Goal: Task Accomplishment & Management: Use online tool/utility

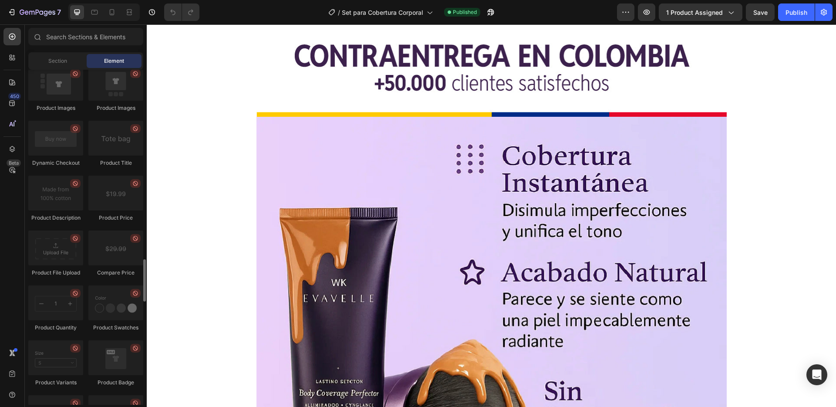
scroll to position [1360, 0]
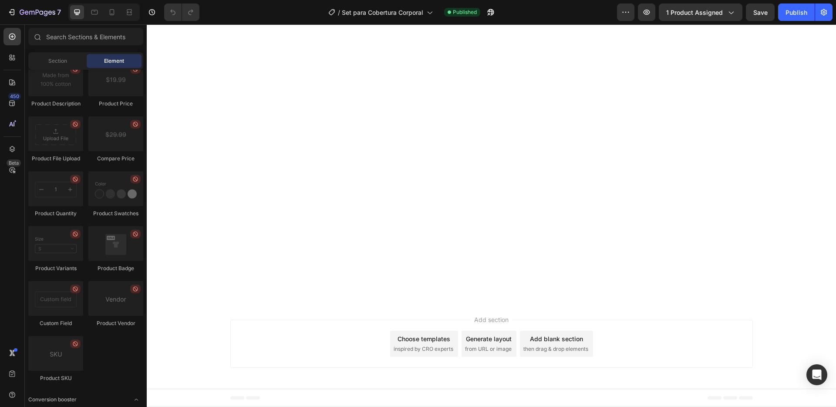
scroll to position [7425, 0]
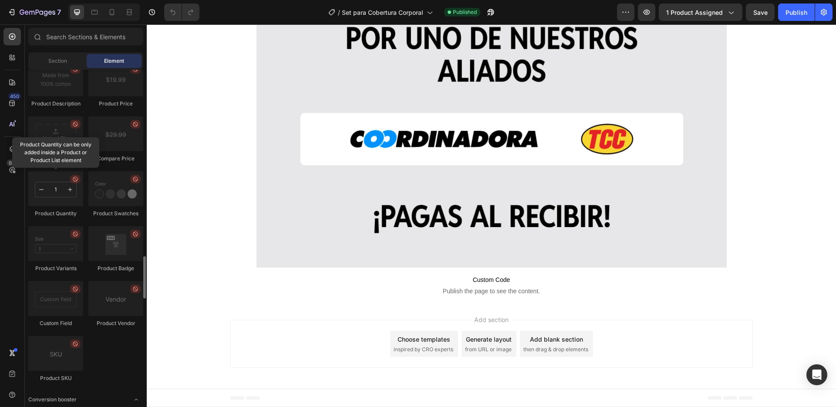
click at [67, 186] on div at bounding box center [55, 188] width 55 height 35
drag, startPoint x: 49, startPoint y: 189, endPoint x: 73, endPoint y: 192, distance: 24.6
click at [73, 192] on div at bounding box center [55, 188] width 55 height 35
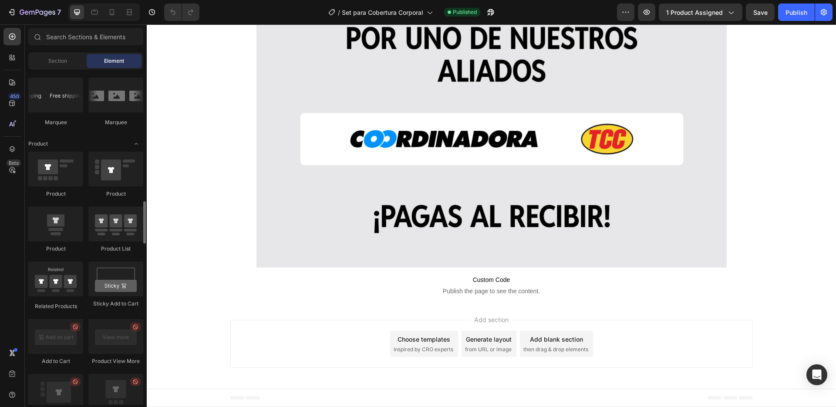
scroll to position [1047, 0]
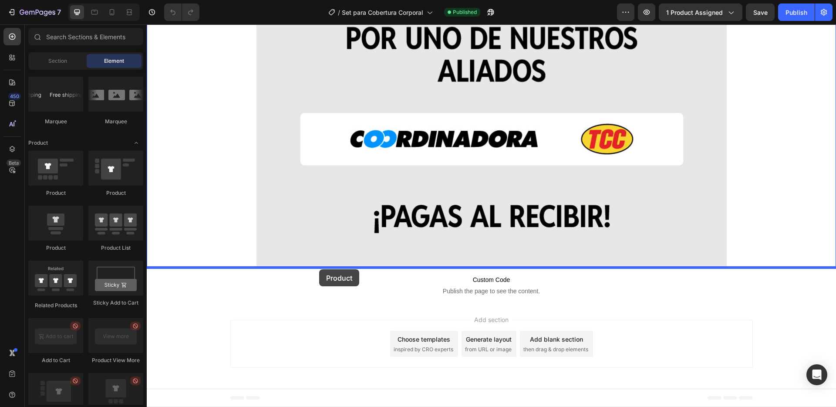
drag, startPoint x: 200, startPoint y: 200, endPoint x: 319, endPoint y: 269, distance: 137.9
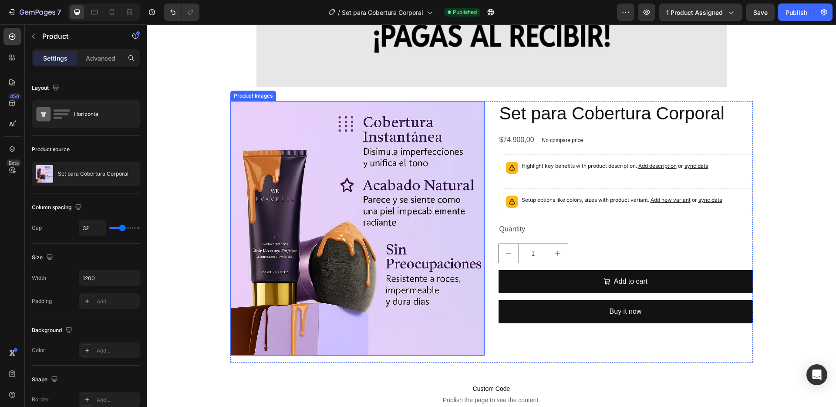
scroll to position [7593, 0]
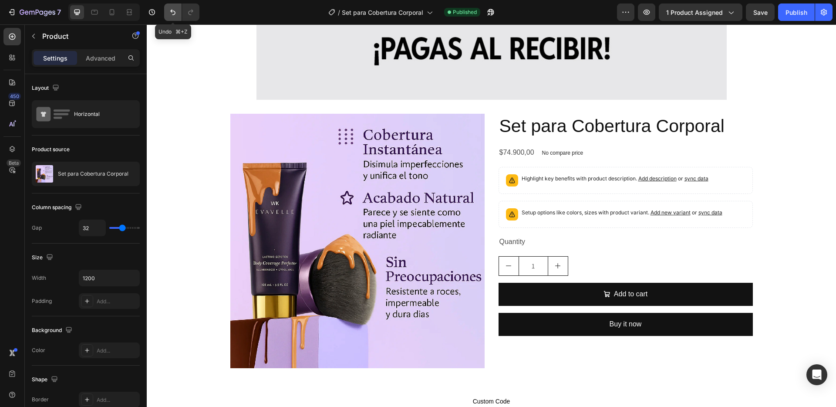
click at [169, 13] on icon "Undo/Redo" at bounding box center [172, 12] width 9 height 9
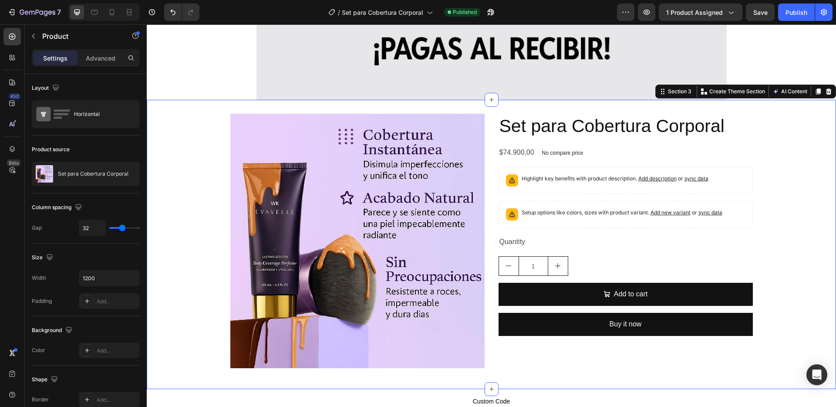
click at [301, 108] on div "Product Images Set para Cobertura Corporal Product Title $74.900,00 Product Pri…" at bounding box center [491, 244] width 689 height 289
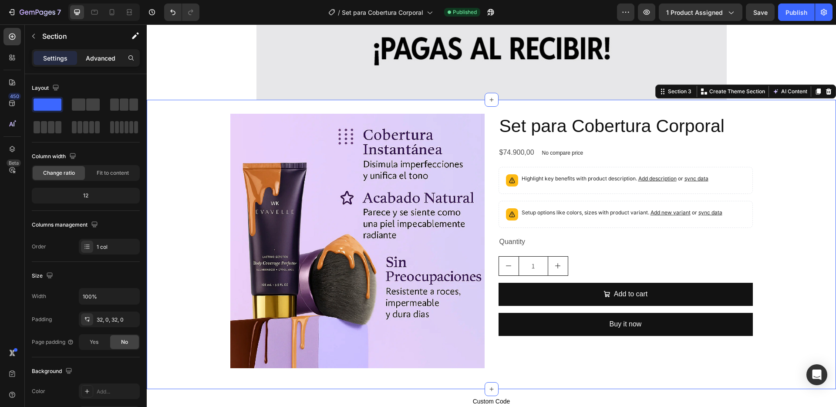
click at [102, 56] on p "Advanced" at bounding box center [101, 58] width 30 height 9
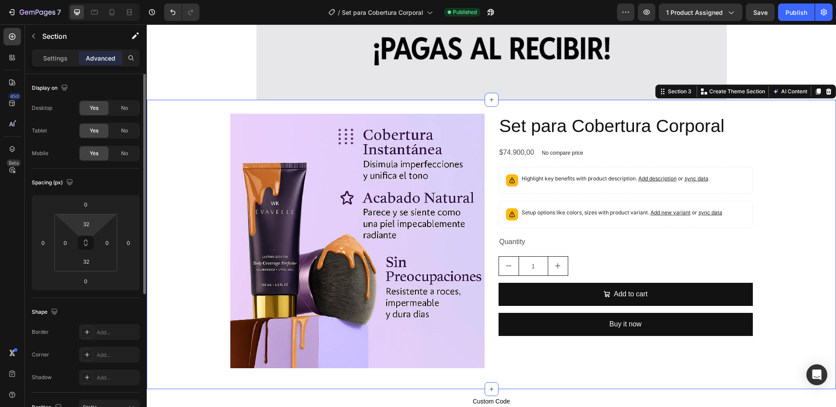
click at [103, 0] on html "7 Version history / Set para Cobertura Corporal Published Preview 1 product ass…" at bounding box center [418, 0] width 836 height 0
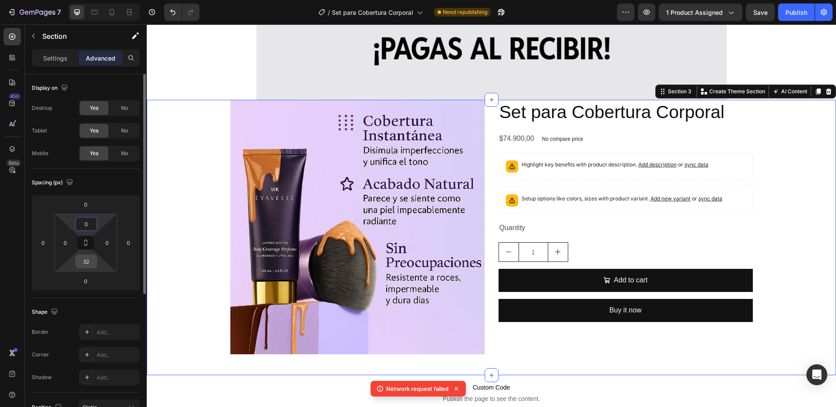
type input "0"
click at [97, 263] on div "32" at bounding box center [86, 261] width 22 height 14
click at [101, 0] on html "7 Version history / Set para Cobertura Corporal Need republishing Preview 1 pro…" at bounding box center [418, 0] width 836 height 0
type input "0"
click at [127, 183] on div "Spacing (px)" at bounding box center [86, 182] width 108 height 14
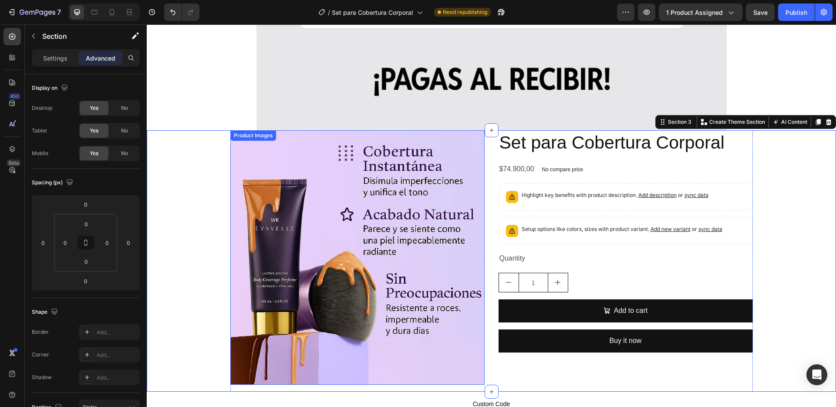
scroll to position [7552, 0]
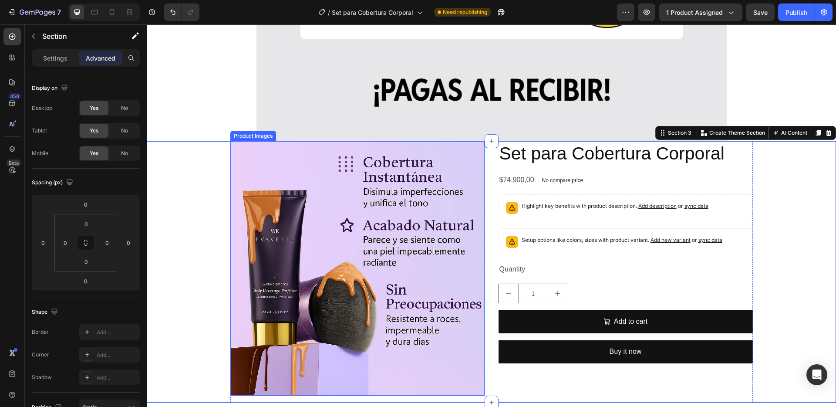
click at [247, 137] on div "Product Images" at bounding box center [253, 136] width 42 height 8
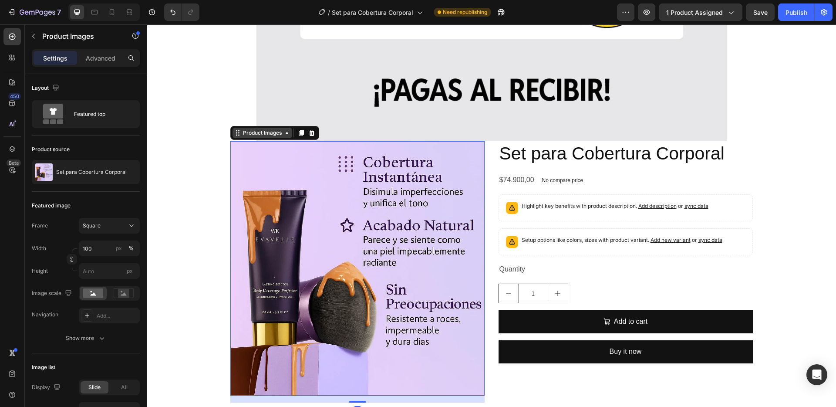
click at [268, 134] on div "Product Images" at bounding box center [262, 133] width 42 height 8
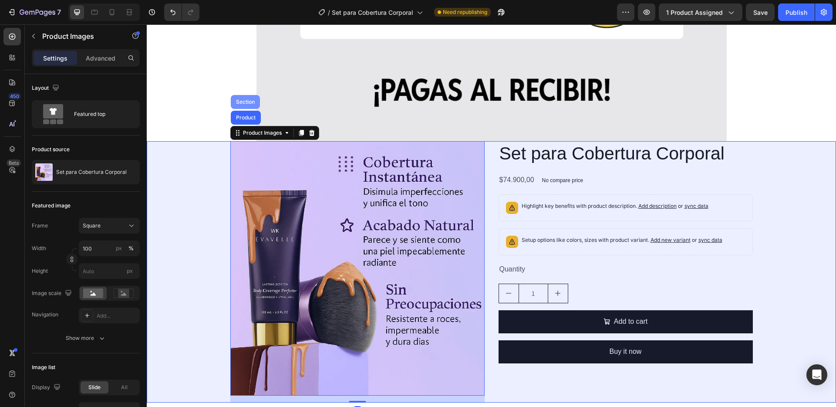
click at [244, 103] on div "Section" at bounding box center [245, 101] width 22 height 5
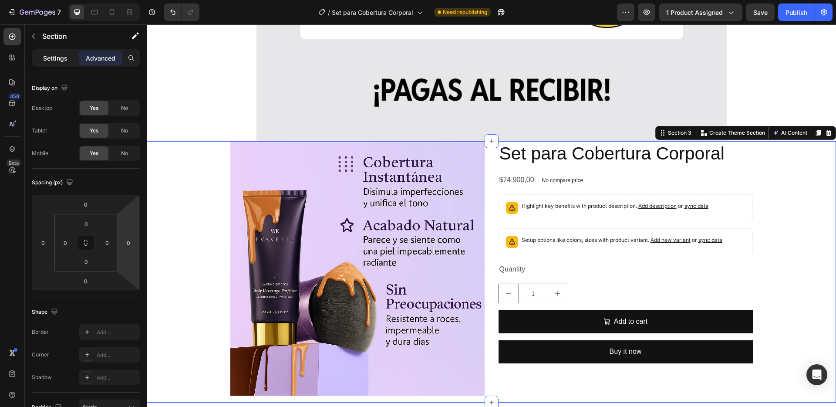
click at [53, 63] on div "Settings" at bounding box center [56, 58] width 44 height 14
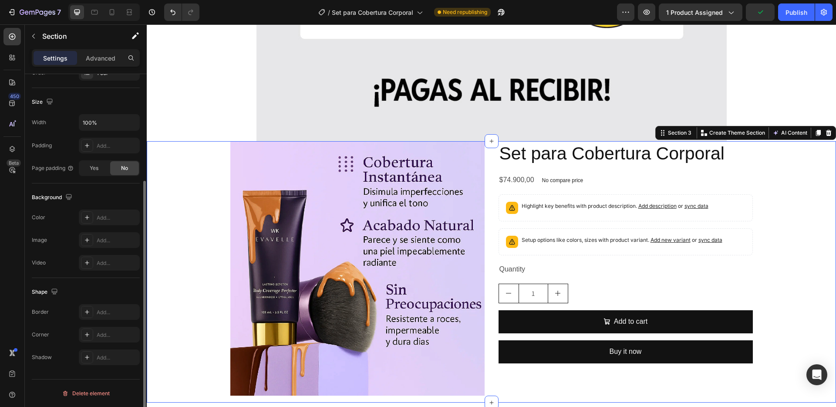
scroll to position [0, 0]
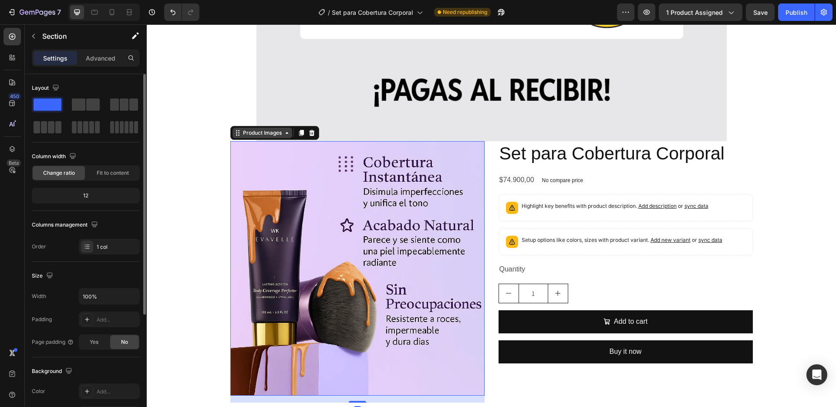
click at [242, 136] on div "Product Images" at bounding box center [262, 133] width 42 height 8
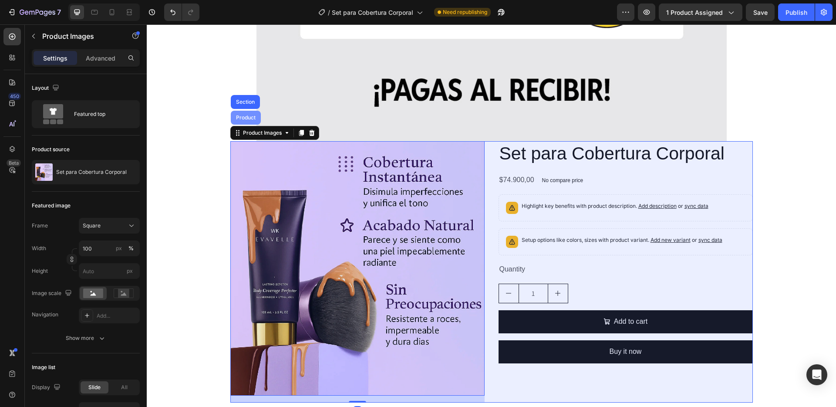
click at [240, 118] on div "Product" at bounding box center [245, 117] width 23 height 5
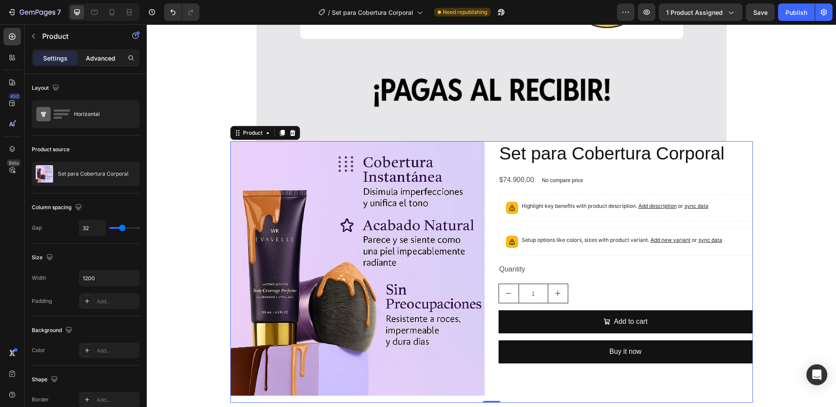
click at [108, 57] on p "Advanced" at bounding box center [101, 58] width 30 height 9
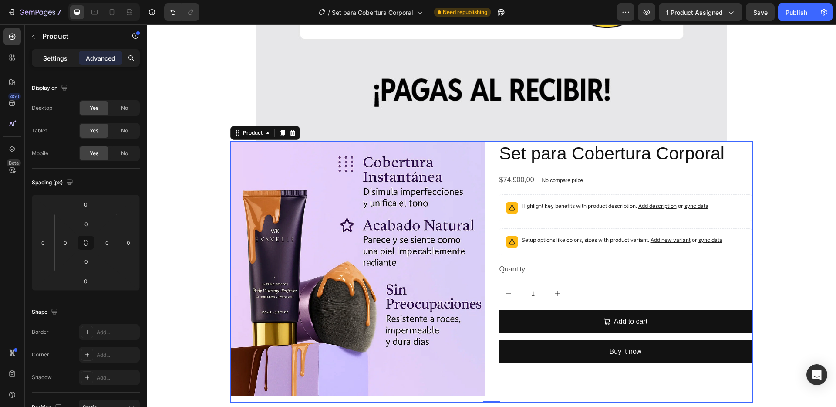
click at [64, 56] on p "Settings" at bounding box center [55, 58] width 24 height 9
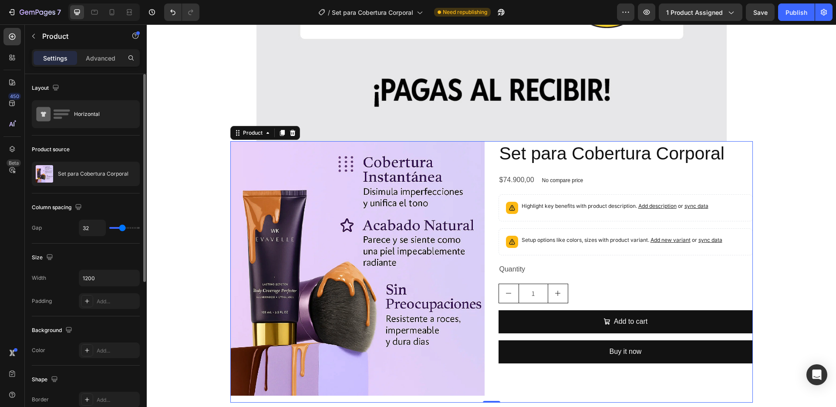
type input "28"
type input "33"
type input "35"
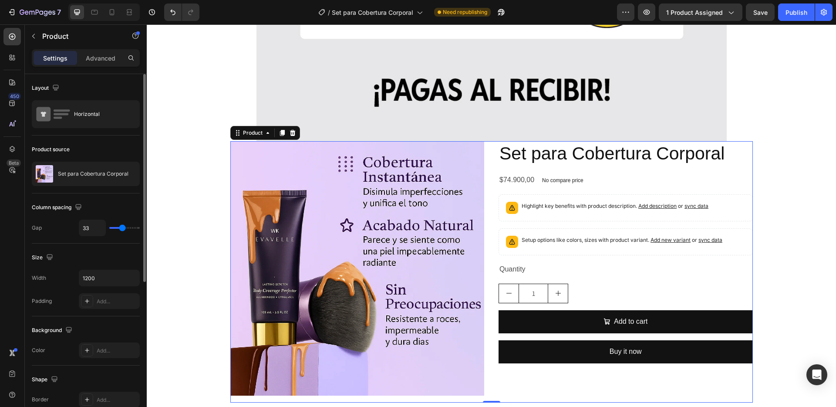
type input "35"
type input "36"
type input "37"
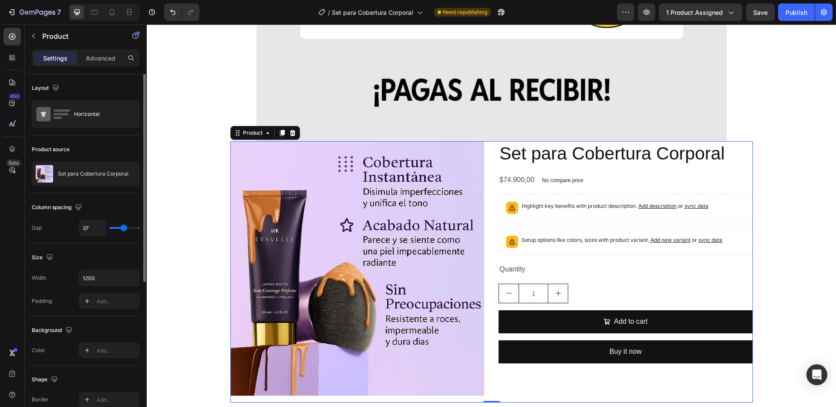
type input "38"
type input "39"
type input "40"
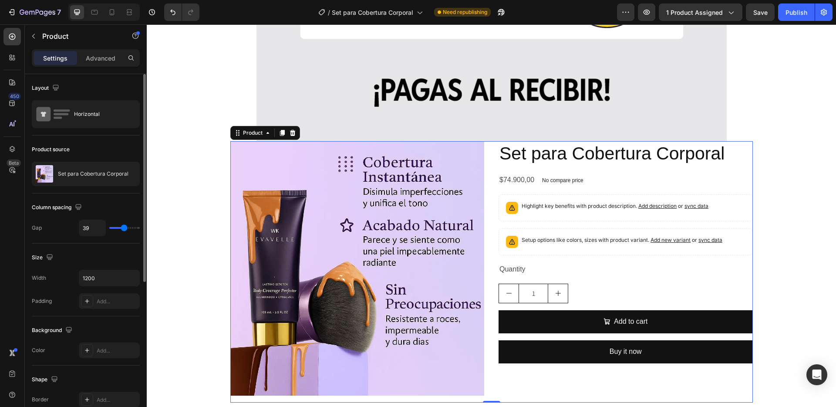
type input "40"
type input "41"
type input "42"
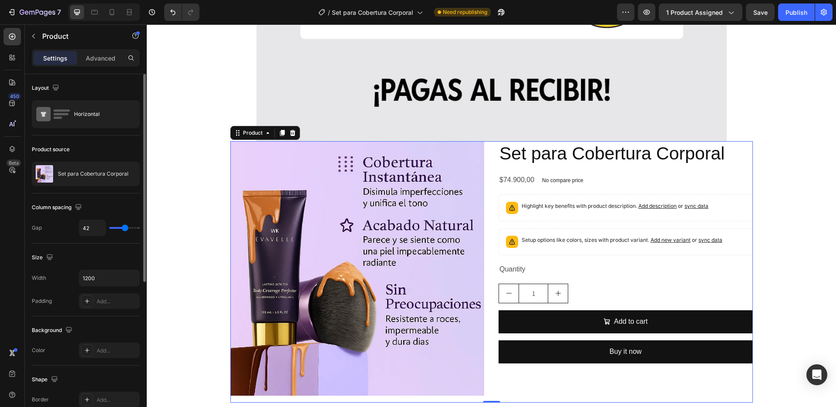
type input "43"
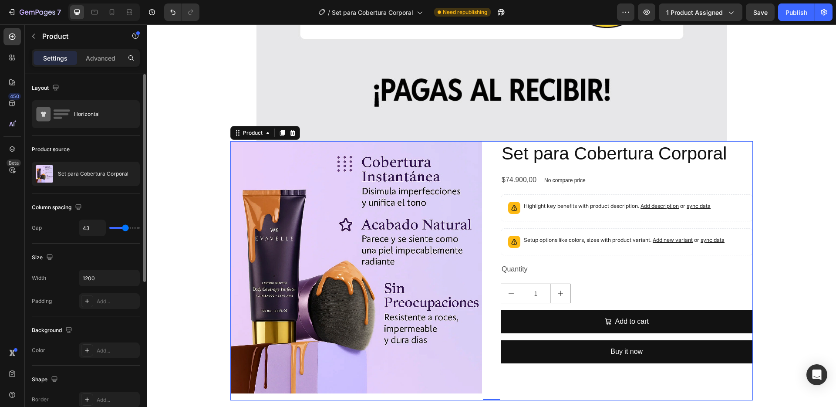
type input "45"
type input "48"
type input "49"
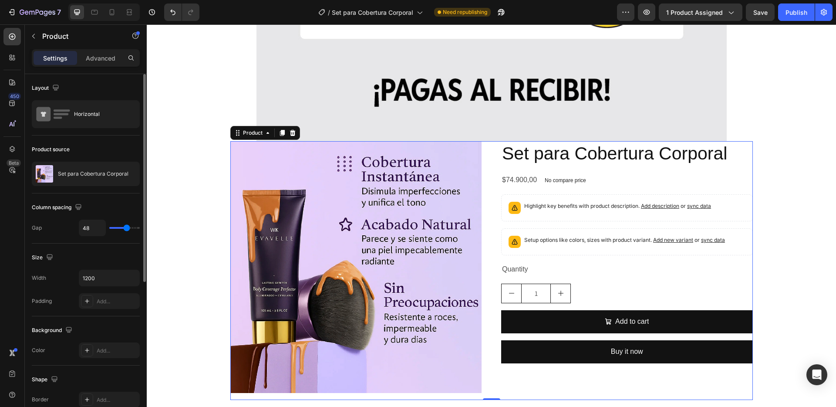
type input "49"
type input "51"
type input "53"
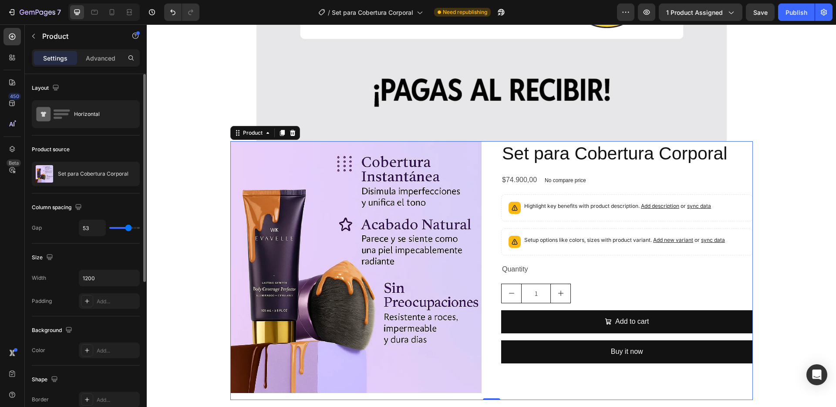
type input "55"
type input "57"
type input "59"
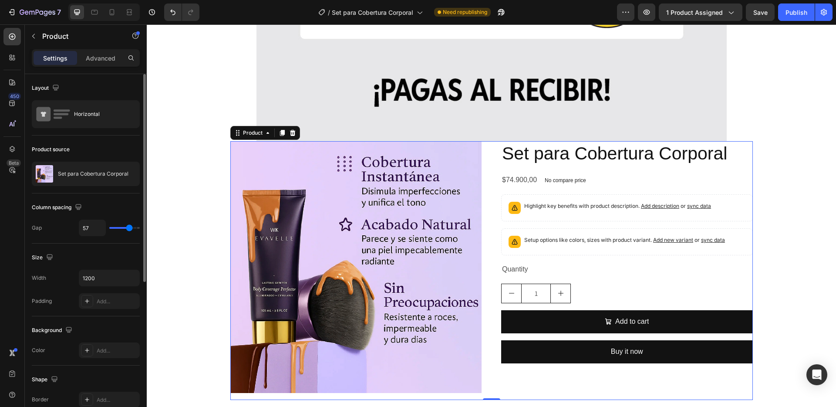
type input "59"
type input "61"
type input "64"
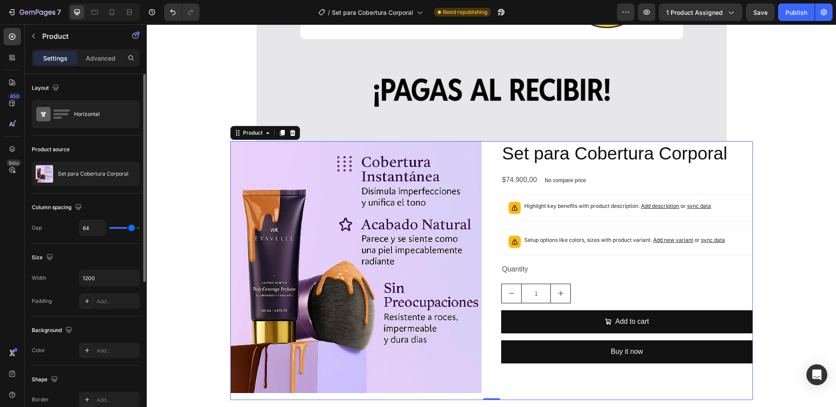
type input "65"
type input "66"
type input "68"
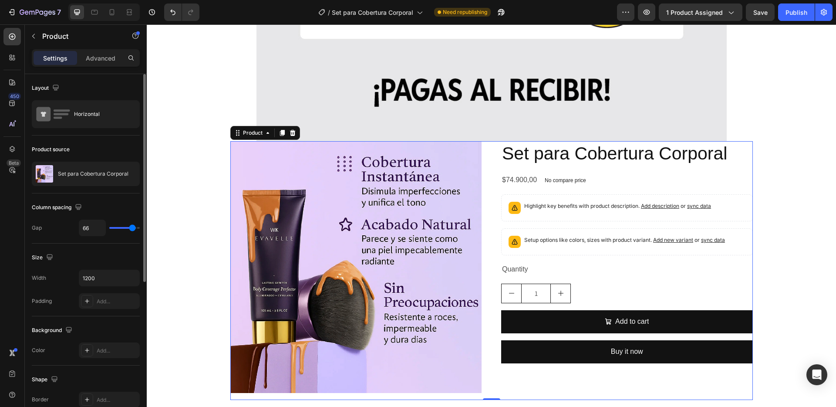
type input "68"
type input "69"
type input "70"
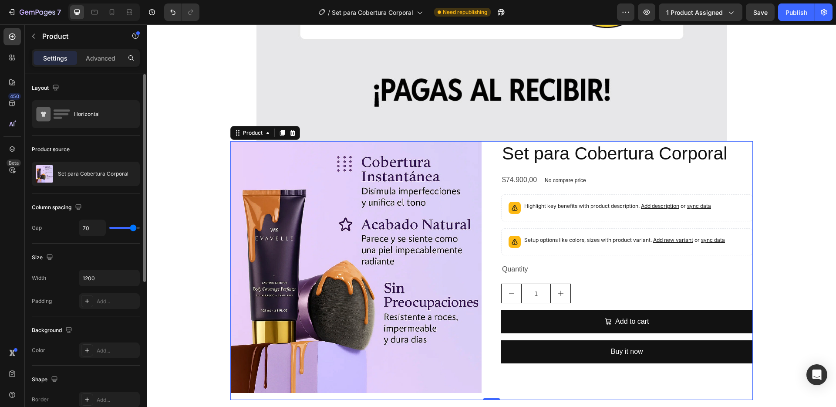
type input "71"
type input "72"
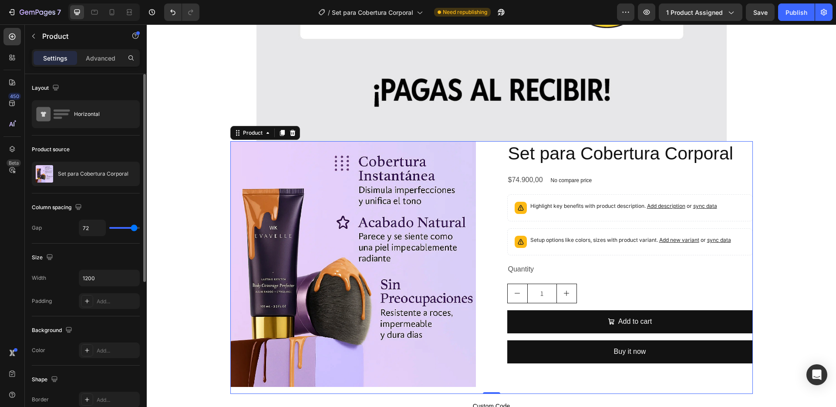
type input "73"
type input "74"
type input "75"
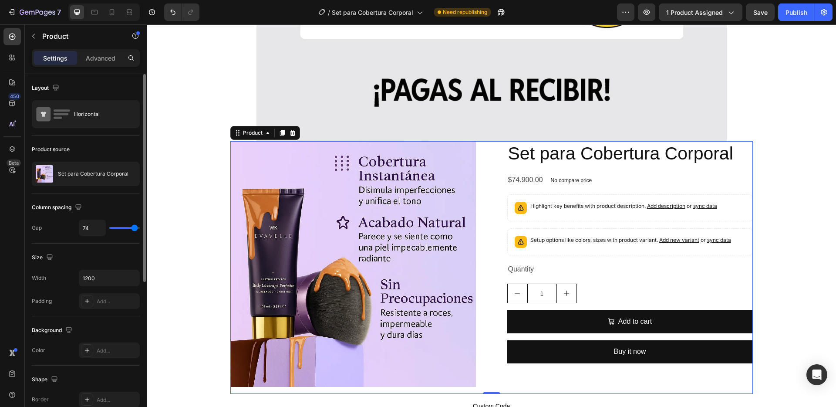
type input "75"
type input "76"
type input "74"
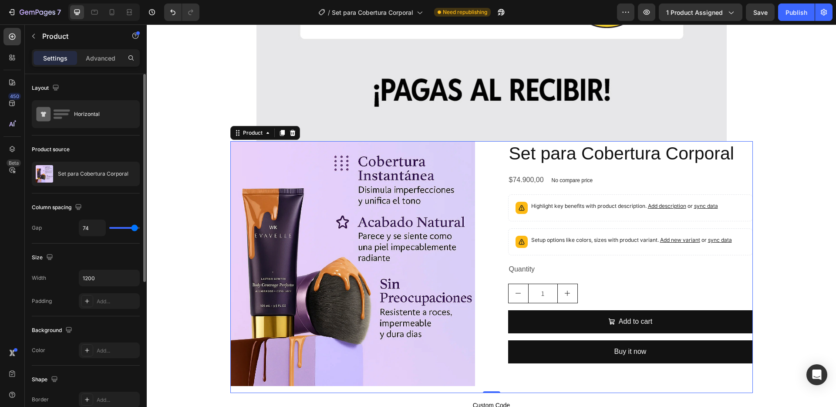
type input "67"
type input "63"
type input "57"
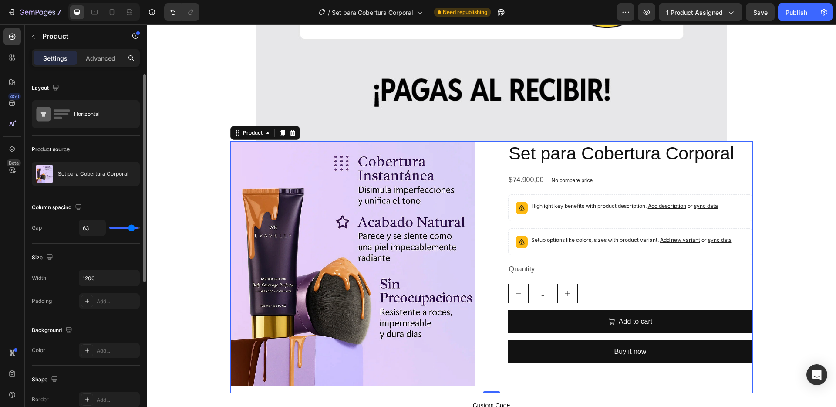
type input "57"
type input "51"
type input "46"
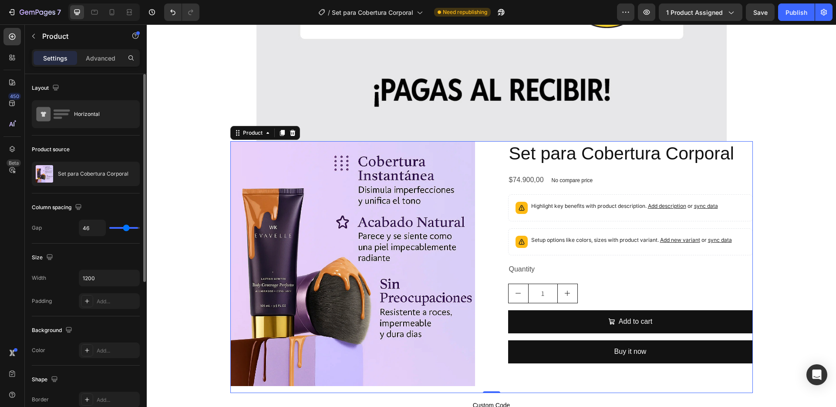
type input "41"
type input "37"
type input "33"
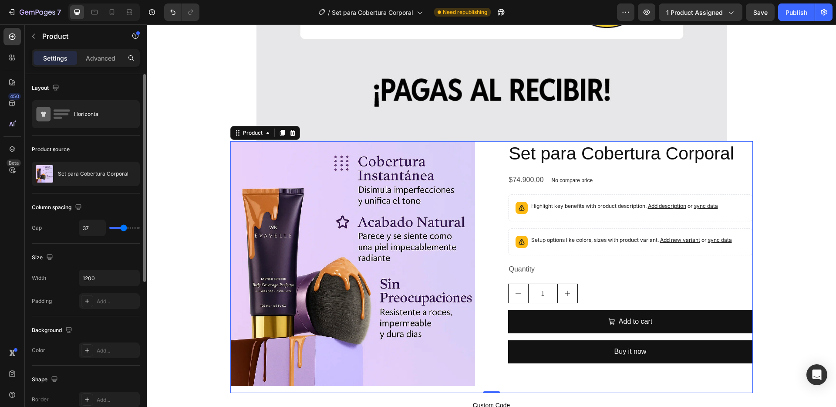
type input "33"
type input "30"
type input "28"
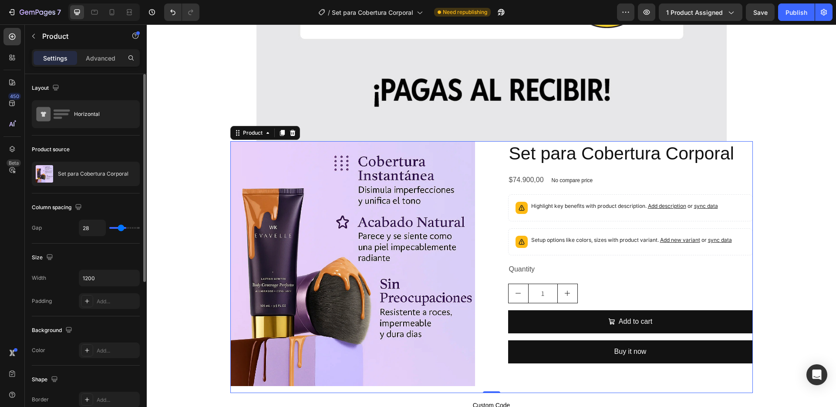
type input "26"
type input "24"
type input "23"
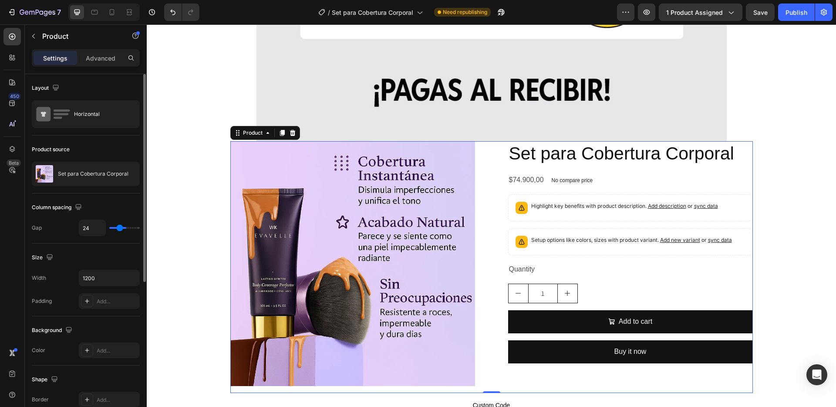
type input "23"
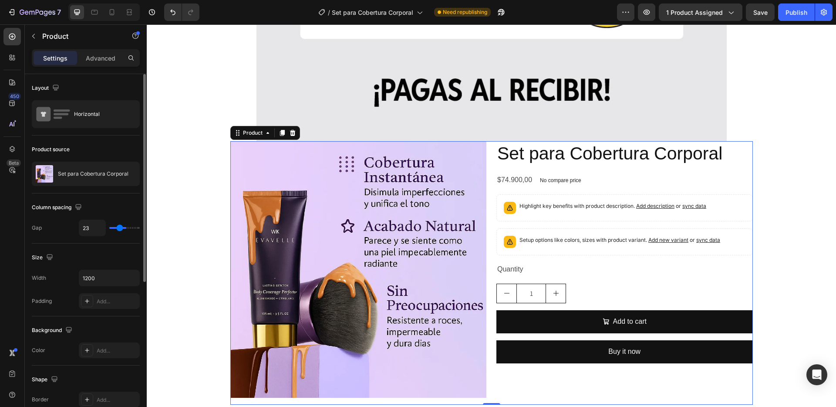
type input "22"
type input "21"
type input "19"
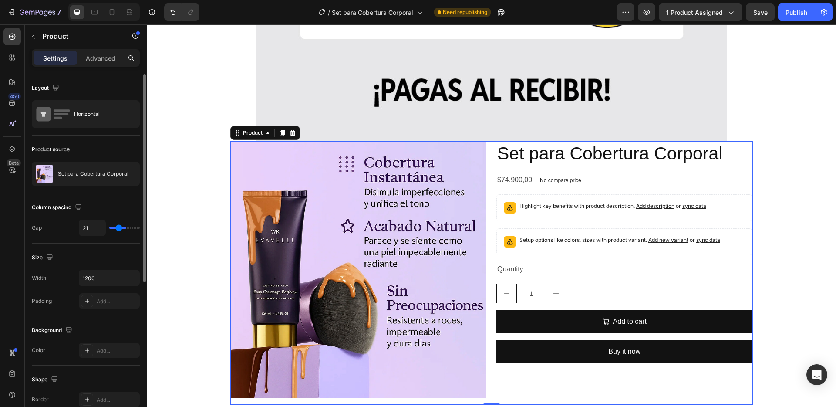
type input "19"
type input "18"
type input "16"
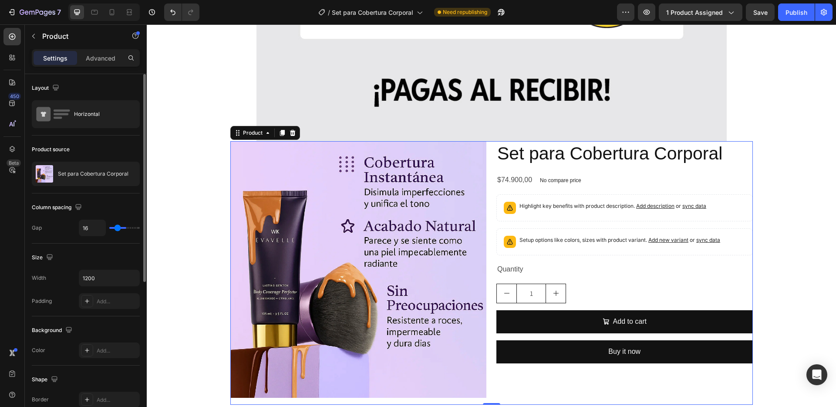
type input "14"
type input "13"
type input "12"
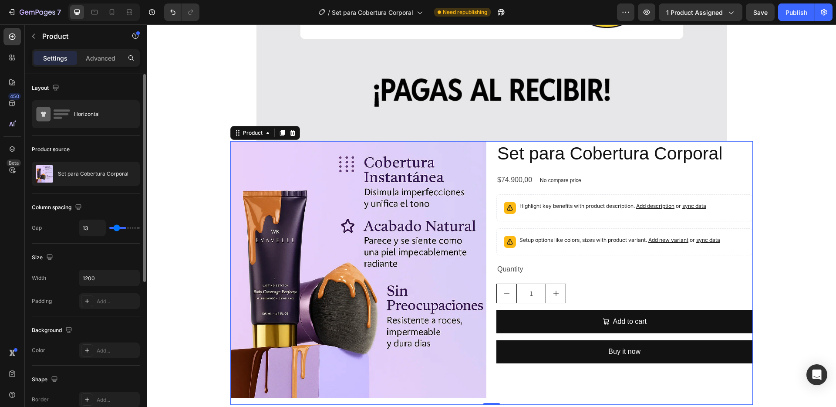
type input "12"
type input "10"
type input "9"
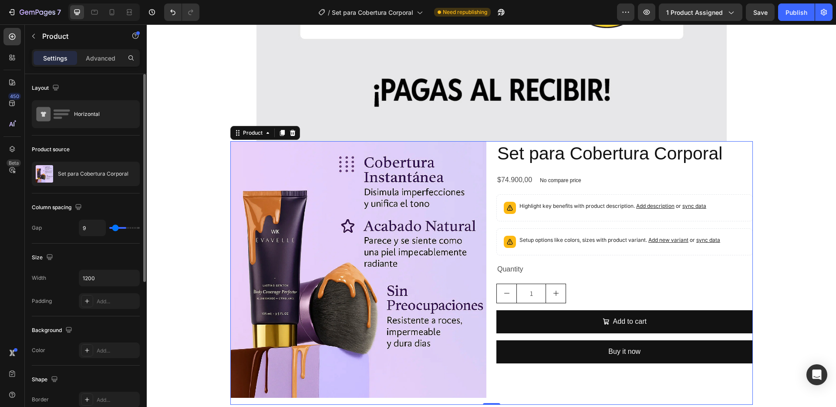
type input "8"
type input "6"
type input "5"
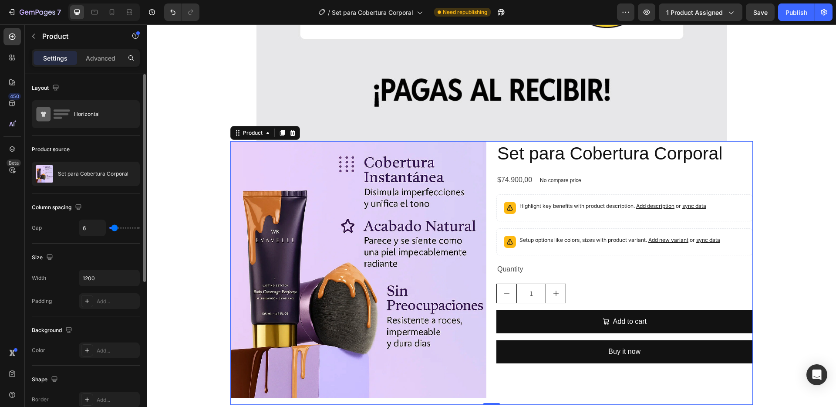
type input "5"
type input "3"
type input "2"
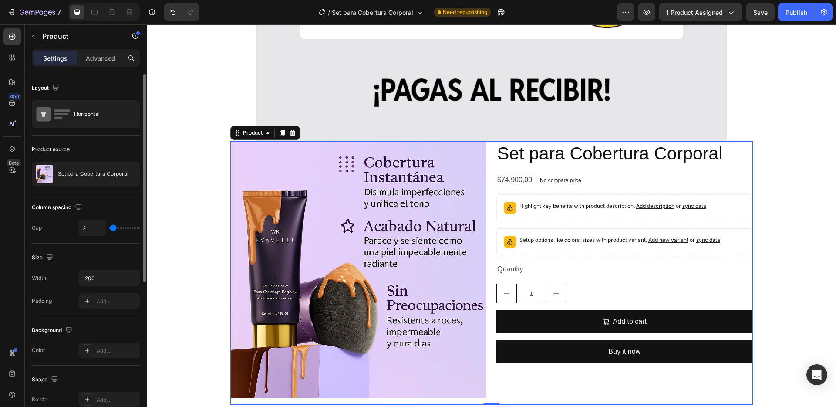
type input "1"
type input "0"
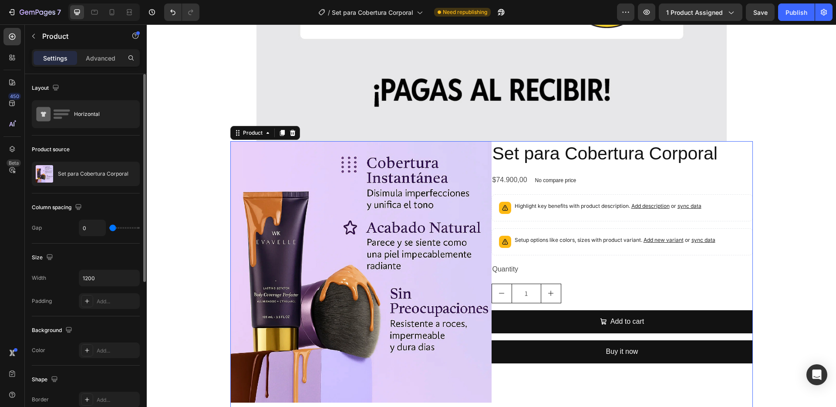
type input "24"
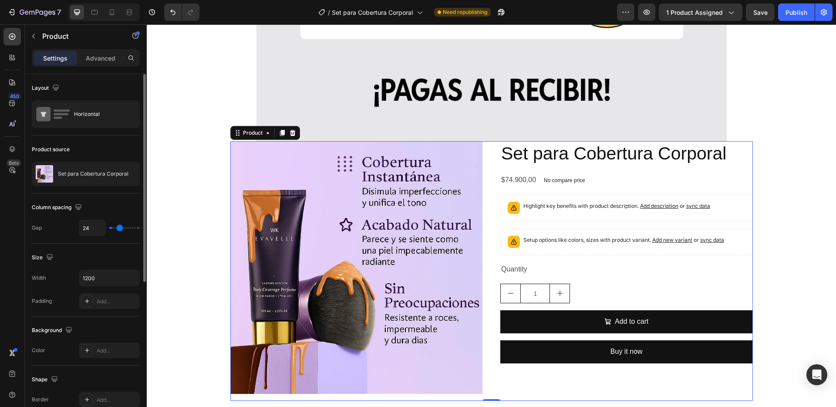
type input "41"
type input "47"
type input "53"
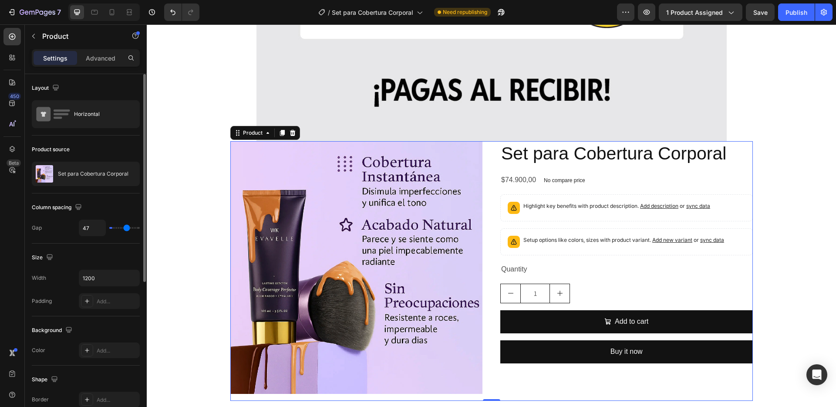
type input "53"
type input "57"
type input "62"
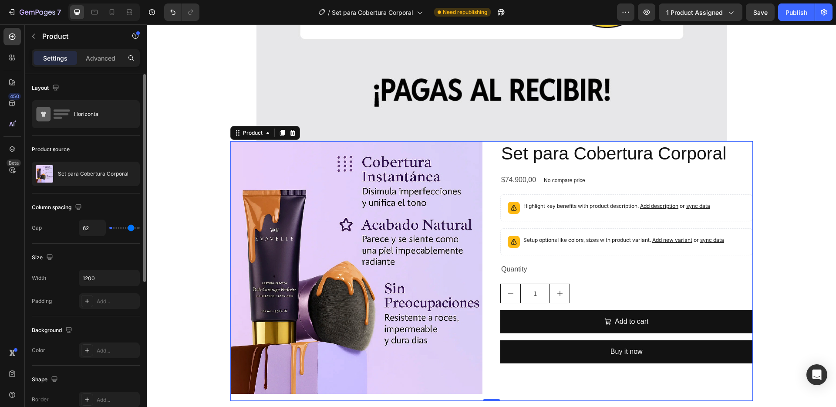
type input "68"
type input "71"
type input "72"
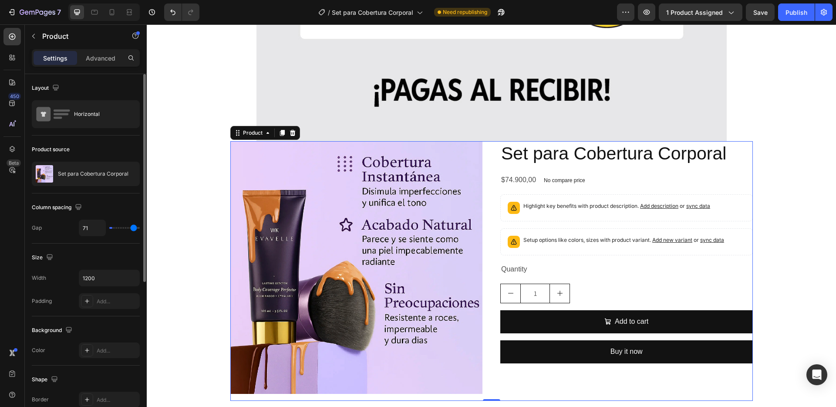
type input "72"
type input "74"
type input "75"
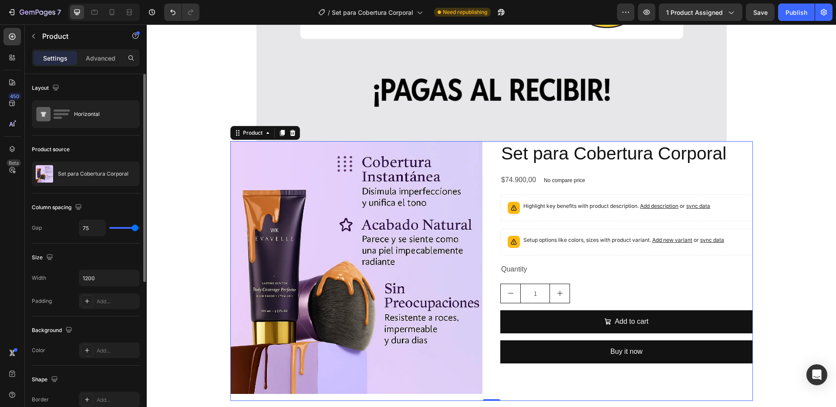
type input "76"
type input "77"
type input "78"
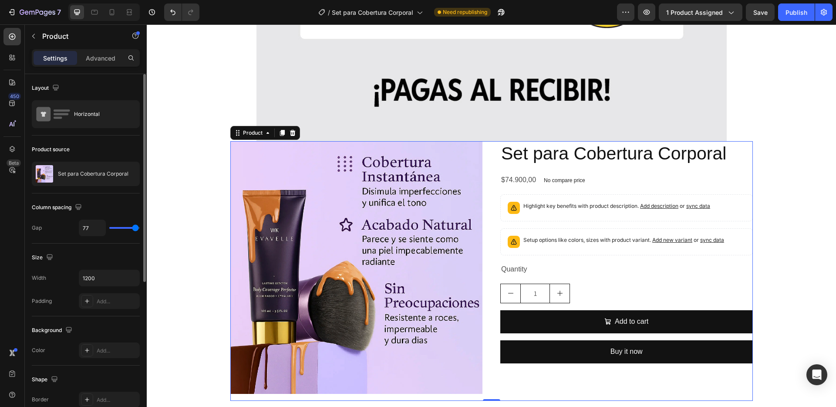
type input "78"
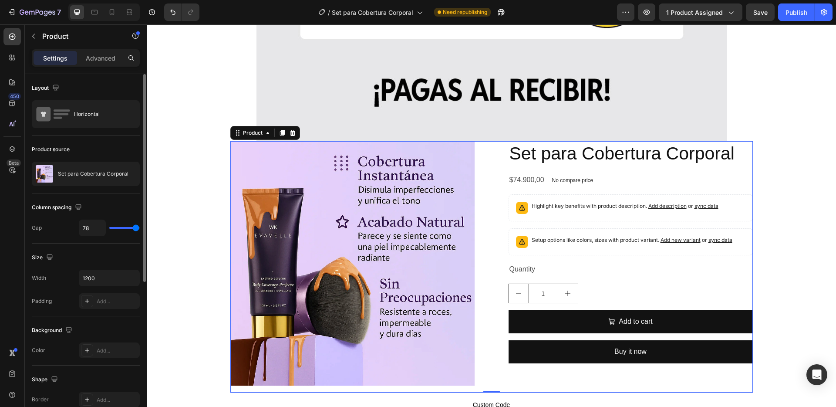
type input "66"
type input "64"
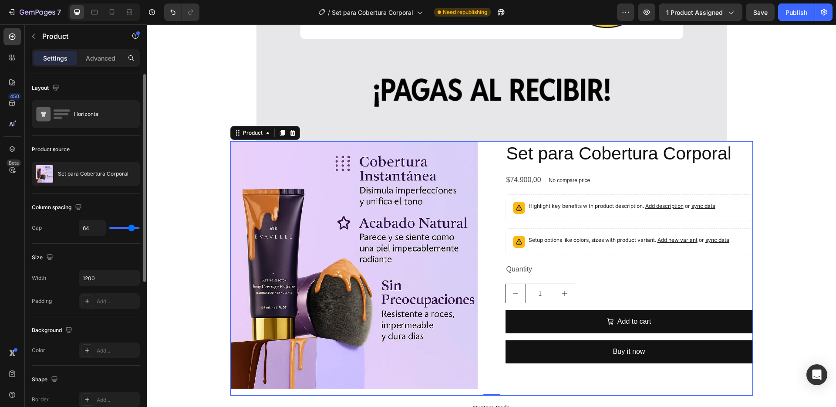
type input "60"
type input "59"
type input "58"
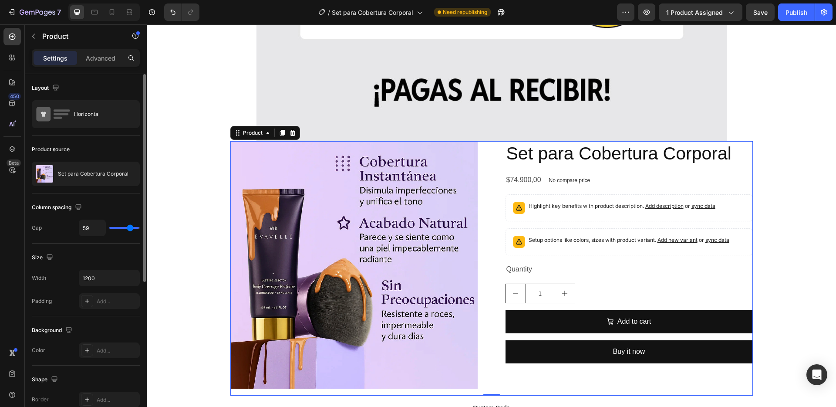
type input "58"
type input "56"
type input "55"
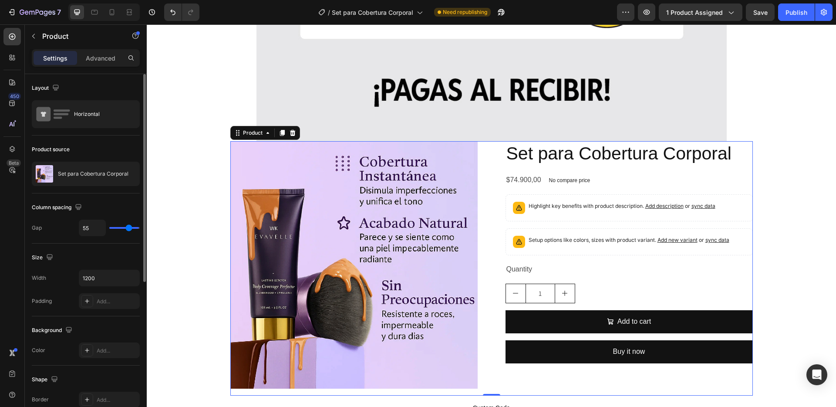
type input "54"
type input "53"
type input "52"
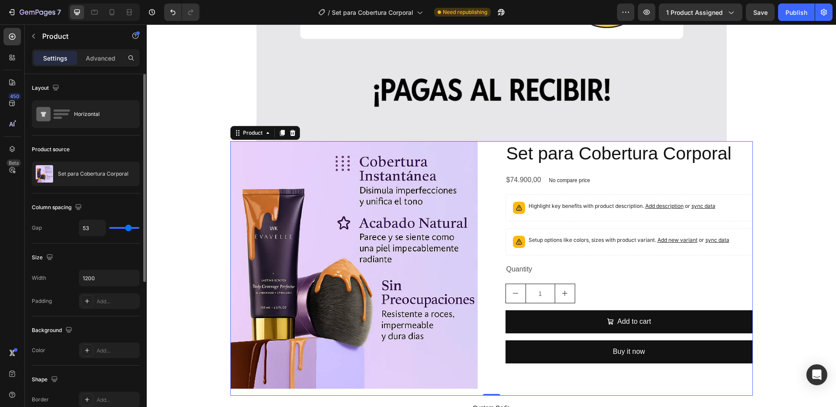
type input "52"
type input "51"
type input "50"
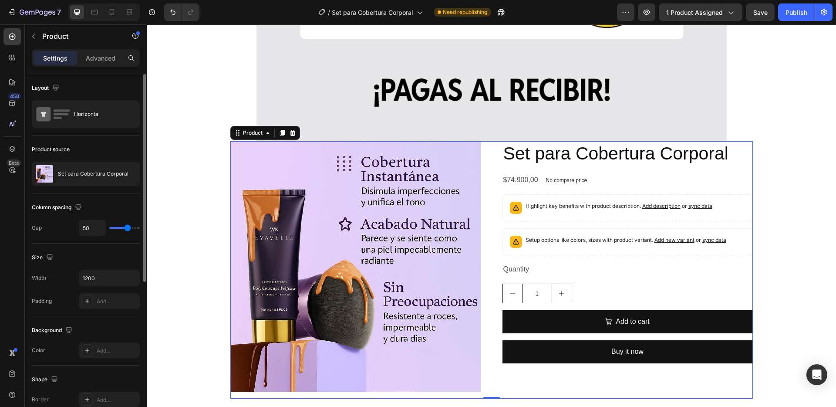
type input "51"
type input "52"
type input "51"
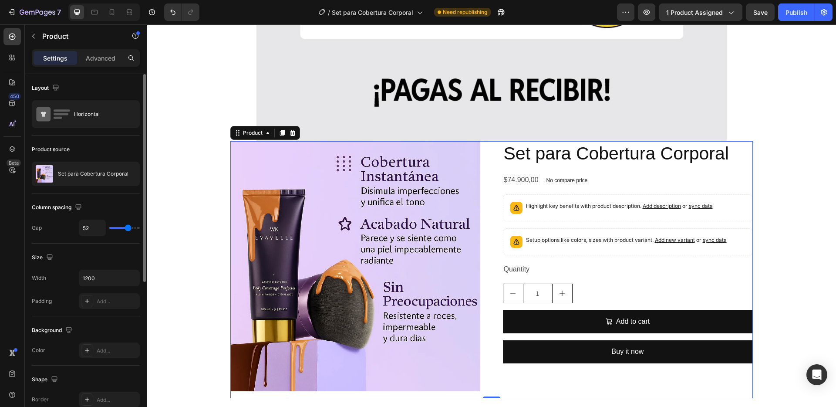
type input "51"
type input "50"
drag, startPoint x: 118, startPoint y: 227, endPoint x: 127, endPoint y: 227, distance: 8.7
type input "50"
click at [127, 227] on input "range" at bounding box center [124, 228] width 30 height 2
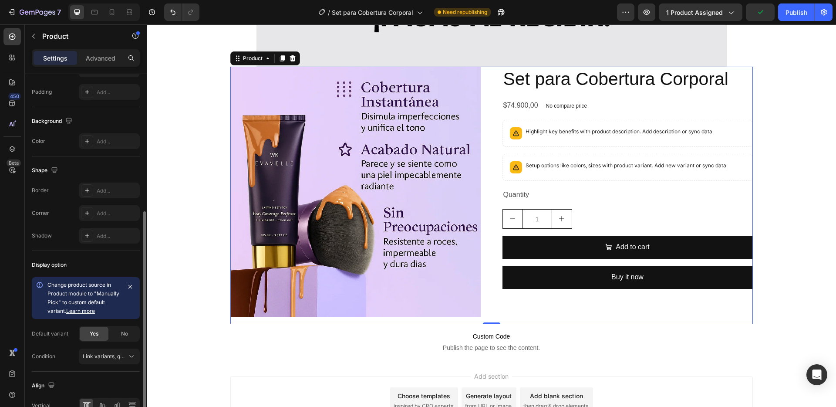
scroll to position [257, 0]
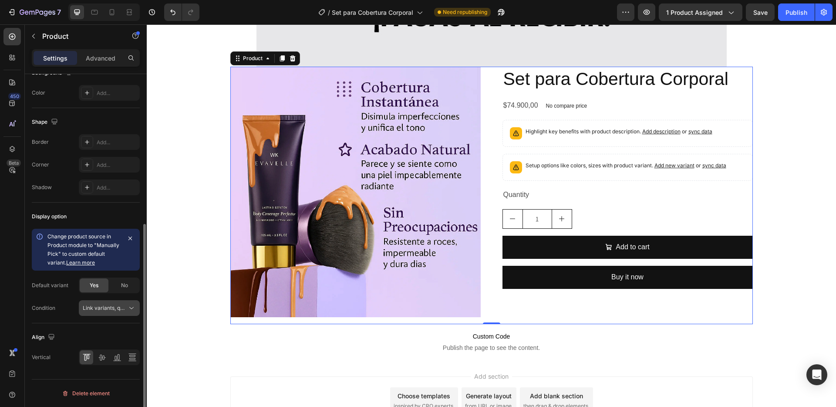
click at [113, 306] on span "Link variants, quantity <br> between same products" at bounding box center [147, 307] width 128 height 7
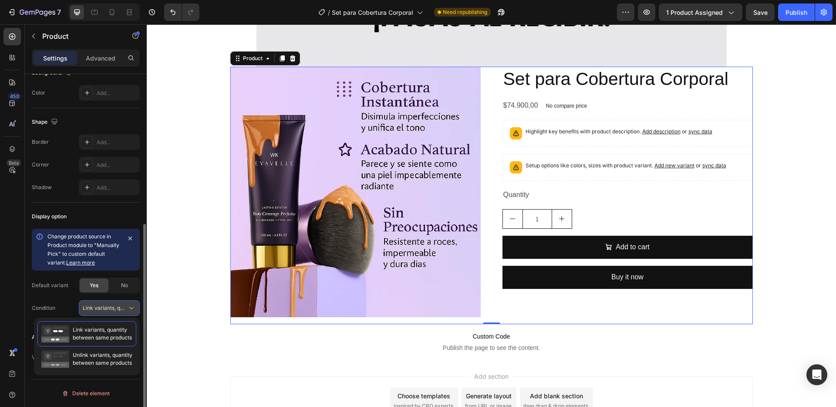
click at [113, 306] on span "Link variants, quantity <br> between same products" at bounding box center [147, 307] width 128 height 7
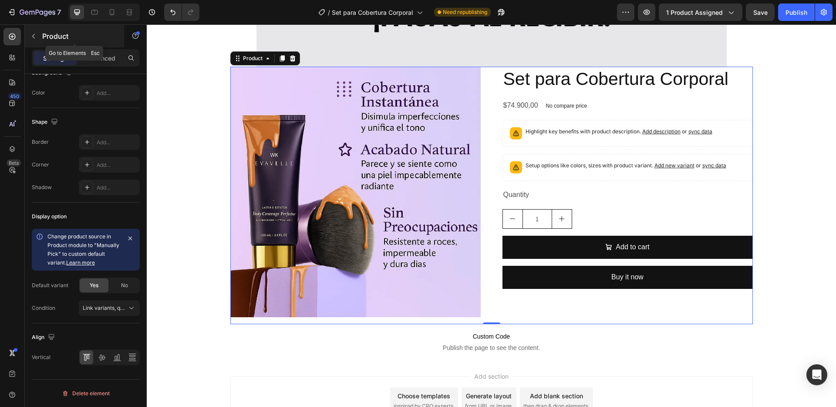
click at [36, 32] on button "button" at bounding box center [34, 36] width 14 height 14
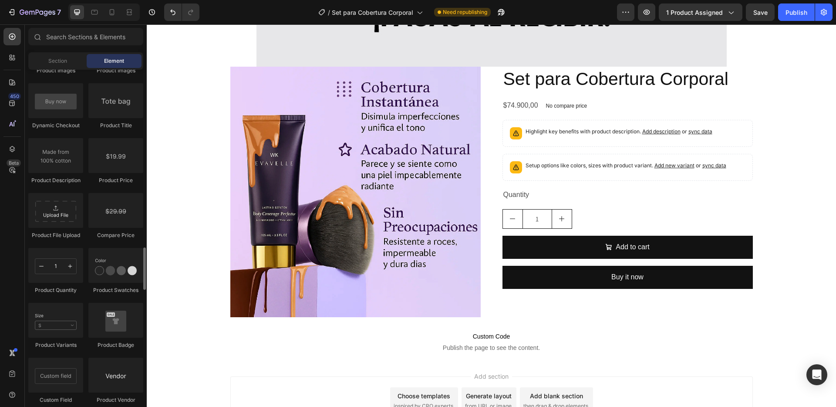
scroll to position [1392, 0]
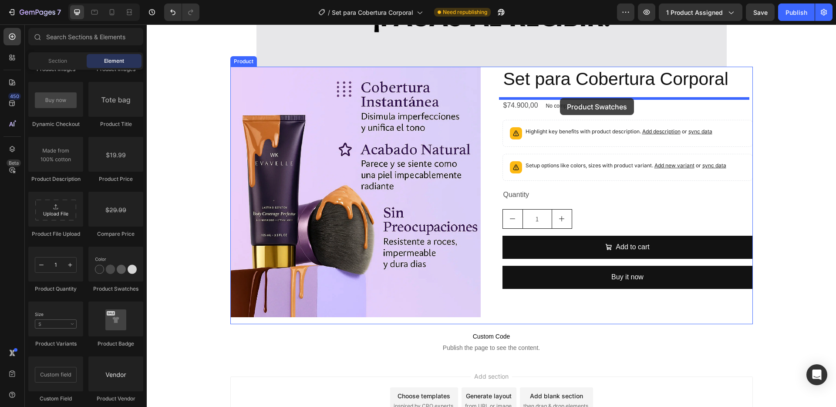
drag, startPoint x: 253, startPoint y: 295, endPoint x: 560, endPoint y: 98, distance: 364.6
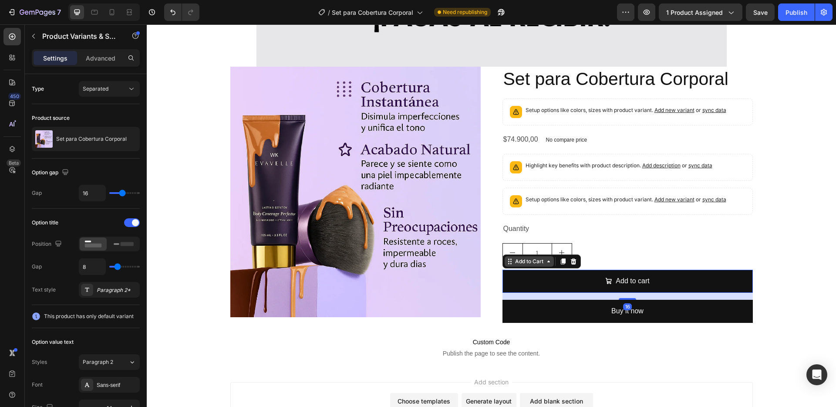
click at [517, 266] on div "Add to Cart" at bounding box center [529, 261] width 49 height 10
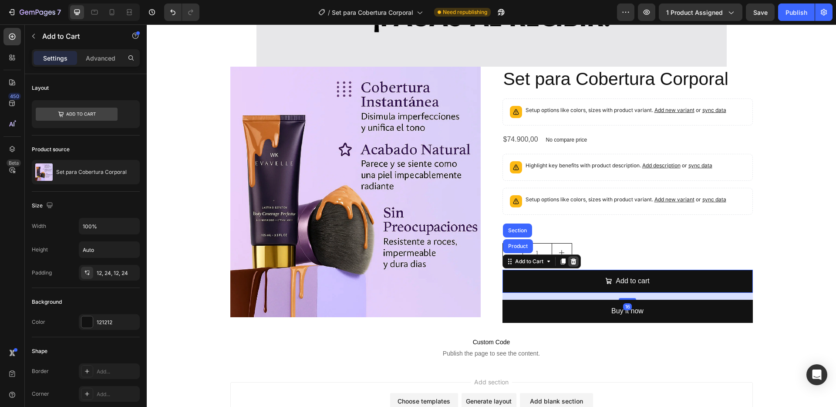
click at [571, 261] on icon at bounding box center [573, 261] width 7 height 7
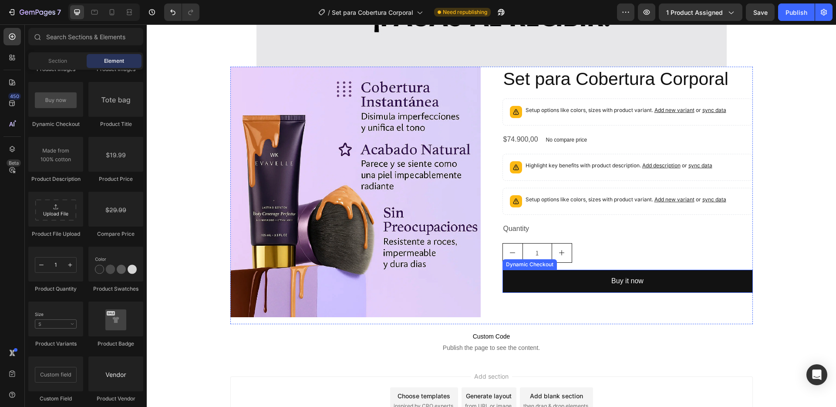
click at [536, 265] on div "Dynamic Checkout" at bounding box center [529, 264] width 51 height 8
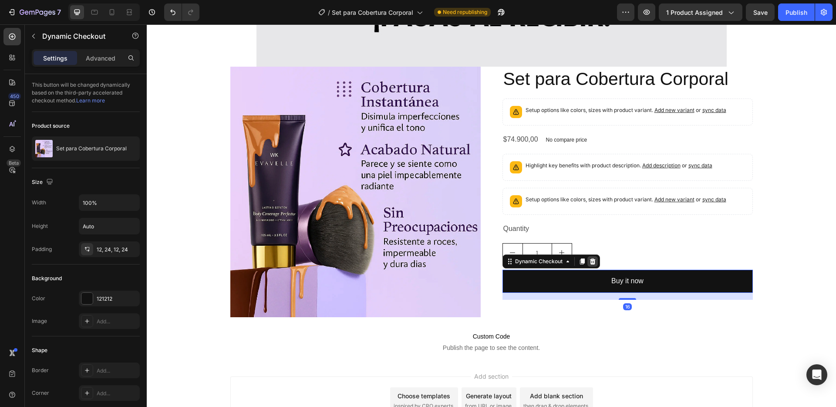
click at [592, 263] on icon at bounding box center [592, 261] width 7 height 7
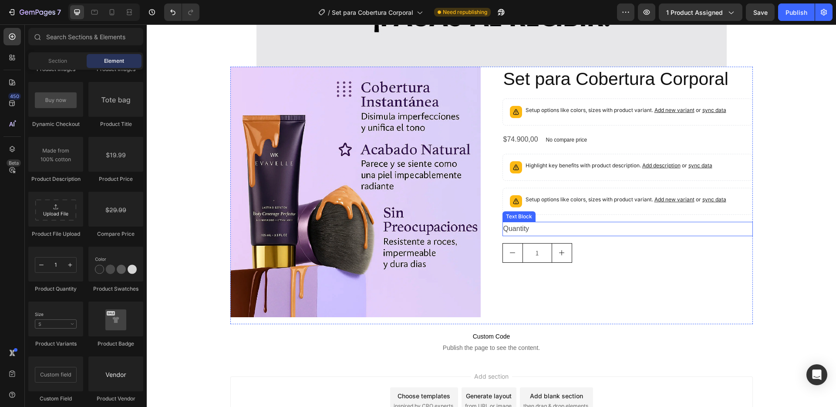
click at [538, 229] on div "Quantity" at bounding box center [627, 229] width 250 height 14
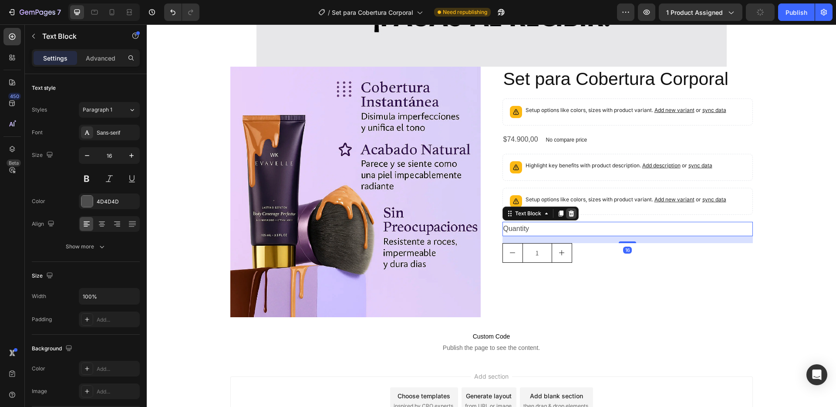
click at [569, 213] on icon at bounding box center [571, 213] width 6 height 6
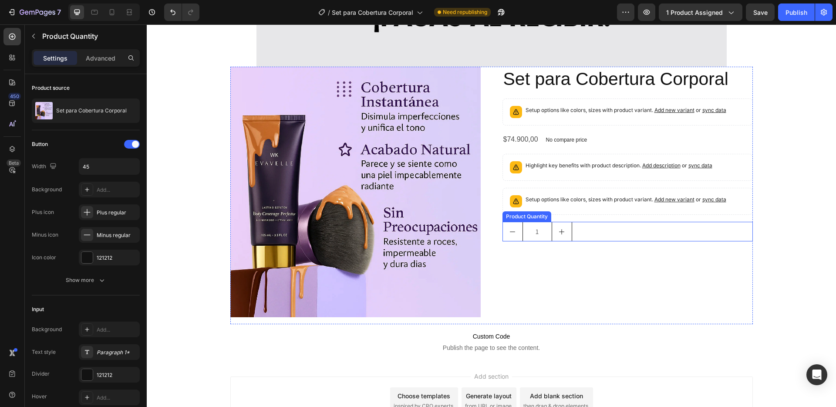
click at [590, 229] on div "1" at bounding box center [627, 232] width 250 height 20
click at [584, 213] on icon at bounding box center [587, 213] width 6 height 6
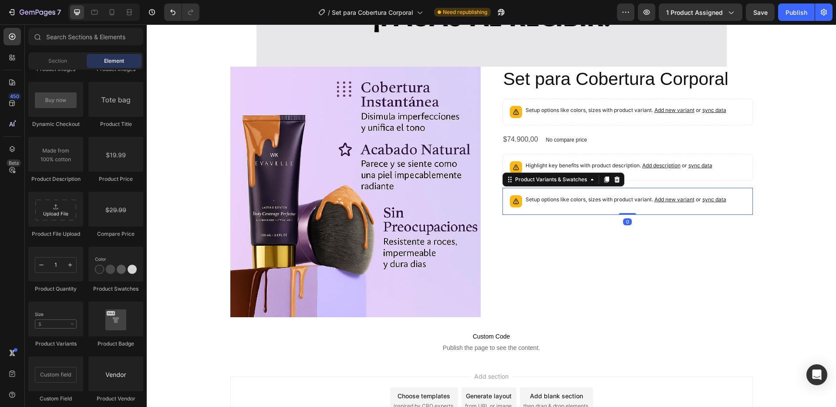
click at [563, 192] on div "Setup options like colors, sizes with product variant. Add new variant or sync …" at bounding box center [627, 201] width 243 height 19
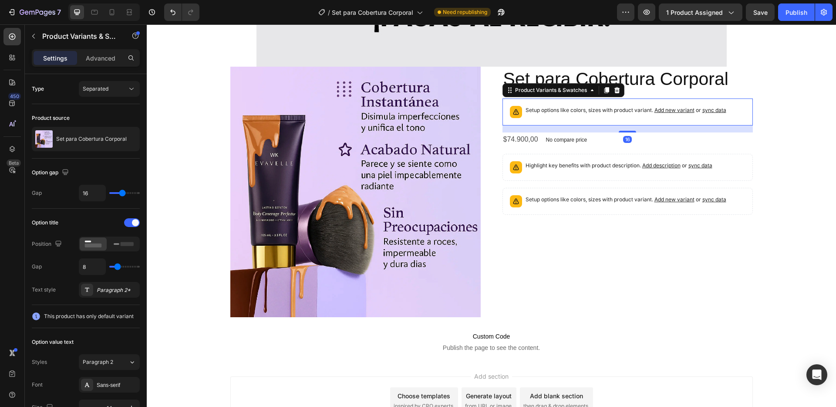
click at [568, 106] on p "Setup options like colors, sizes with product variant. Add new variant or sync …" at bounding box center [625, 110] width 201 height 9
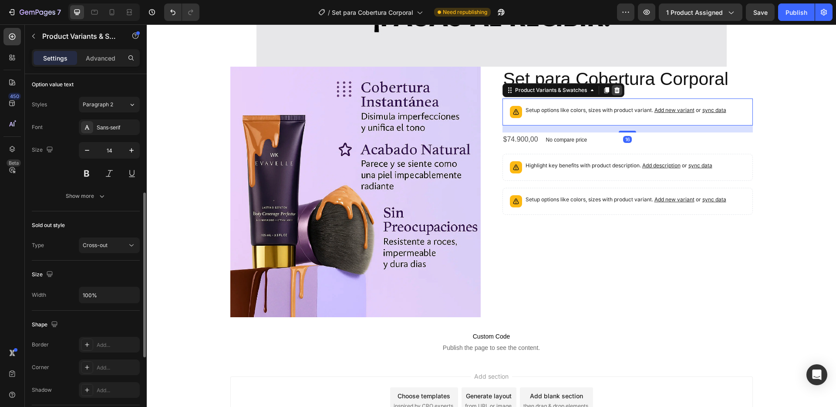
click at [614, 89] on icon at bounding box center [617, 90] width 6 height 6
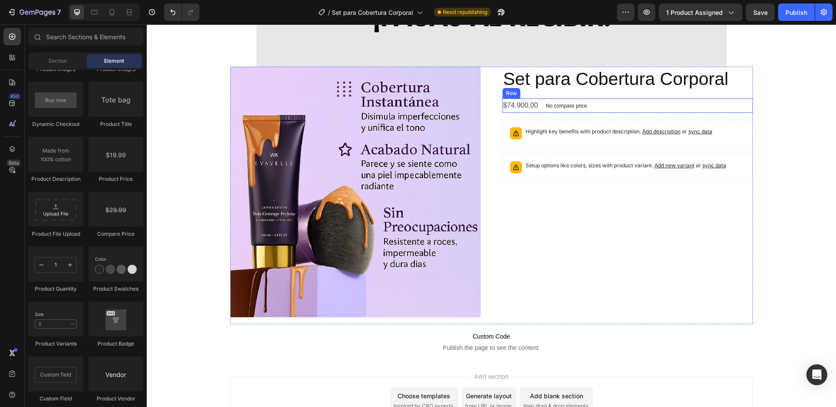
click at [612, 106] on div "$74.900,00 Product Price Product Price No compare price Product Price Row" at bounding box center [627, 105] width 250 height 14
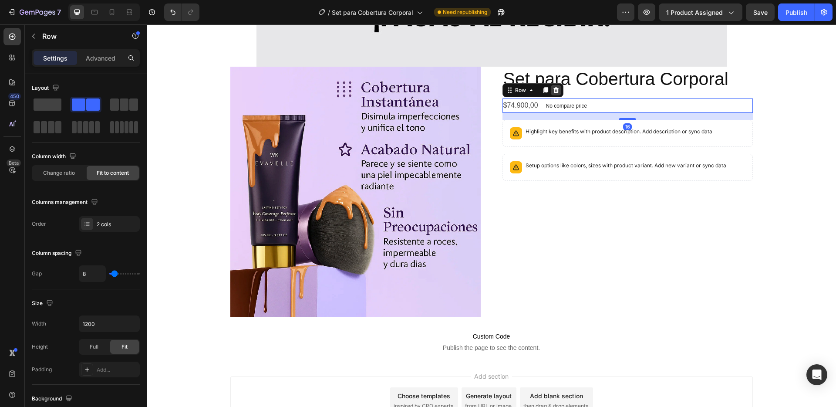
click at [553, 91] on icon at bounding box center [556, 90] width 6 height 6
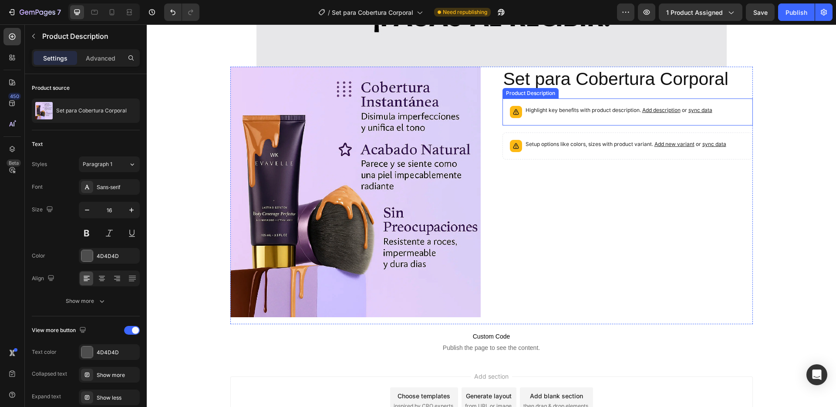
click at [563, 103] on div "Highlight key benefits with product description. Add description or sync data" at bounding box center [627, 111] width 243 height 19
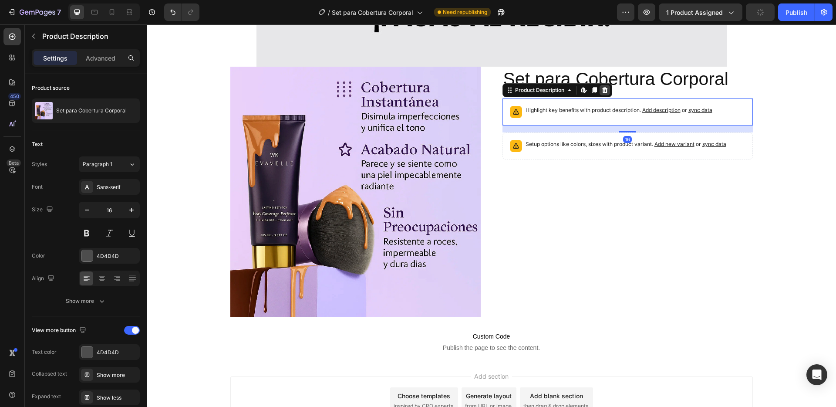
click at [603, 90] on icon at bounding box center [605, 90] width 6 height 6
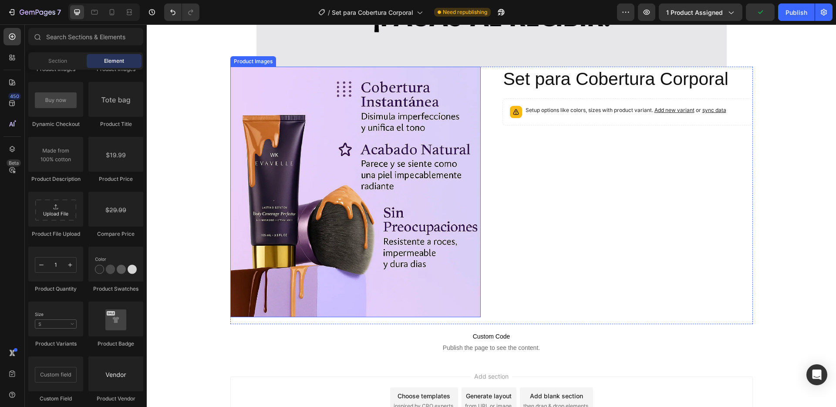
click at [323, 158] on img at bounding box center [355, 192] width 250 height 250
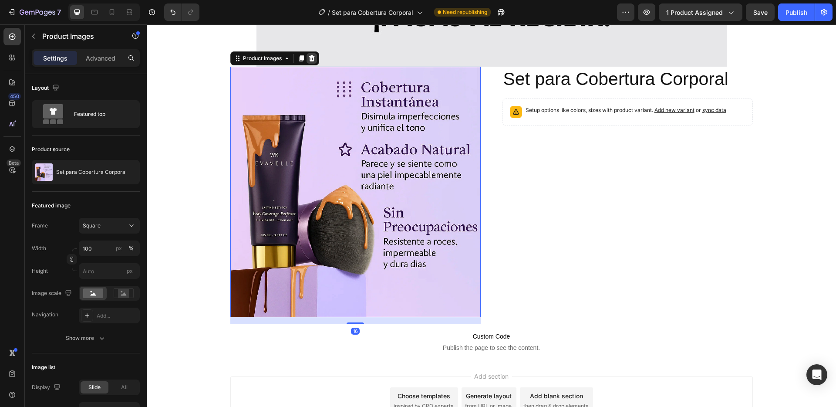
click at [310, 61] on icon at bounding box center [312, 58] width 6 height 6
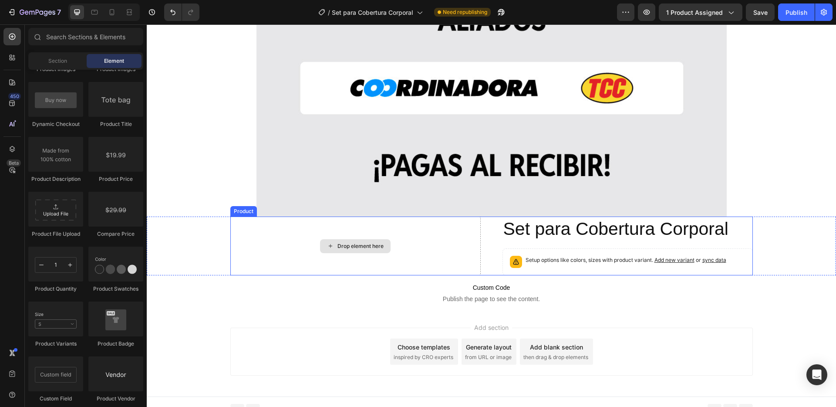
scroll to position [7476, 0]
click at [240, 210] on div "Product" at bounding box center [243, 212] width 23 height 8
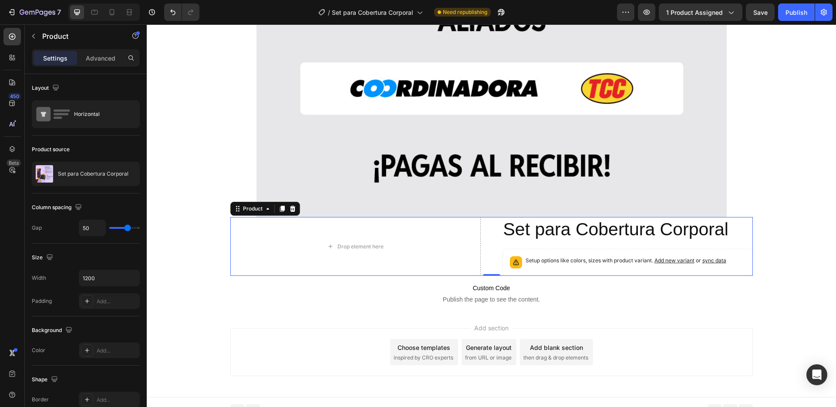
click at [250, 214] on div "Product" at bounding box center [265, 209] width 70 height 14
click at [254, 207] on div "Product" at bounding box center [252, 209] width 23 height 8
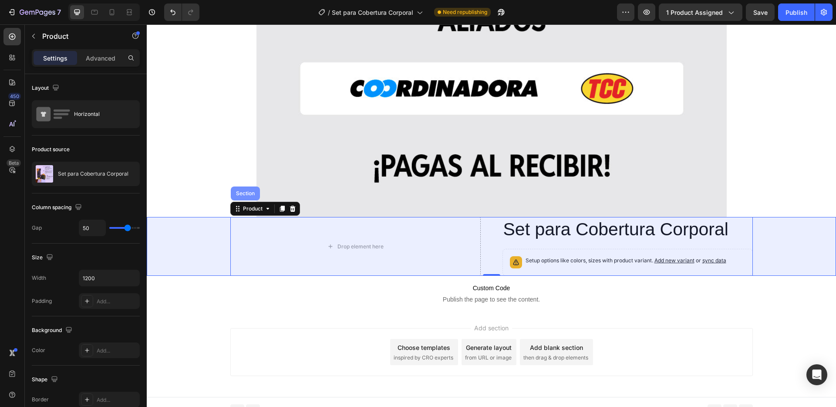
click at [243, 195] on div "Section" at bounding box center [245, 193] width 22 height 5
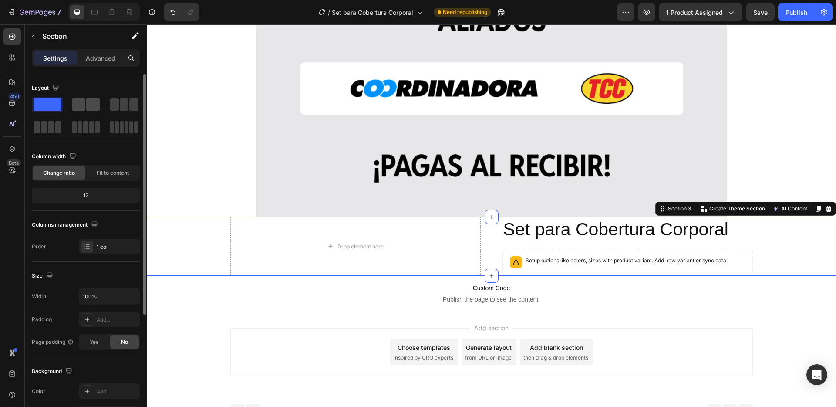
click at [84, 105] on span at bounding box center [78, 104] width 13 height 12
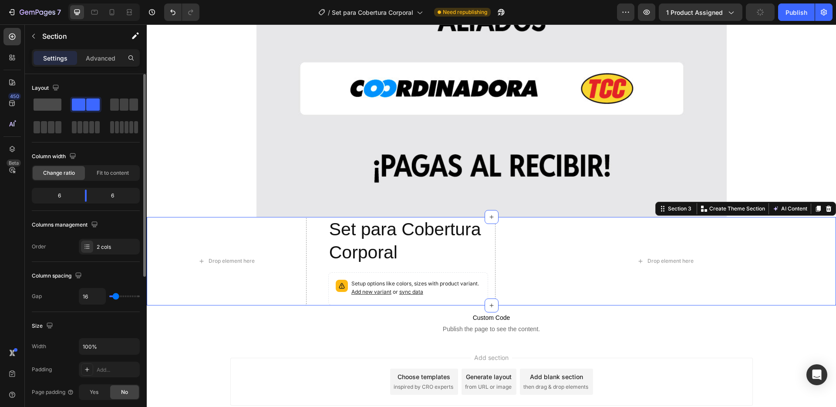
click at [38, 105] on span at bounding box center [48, 104] width 28 height 12
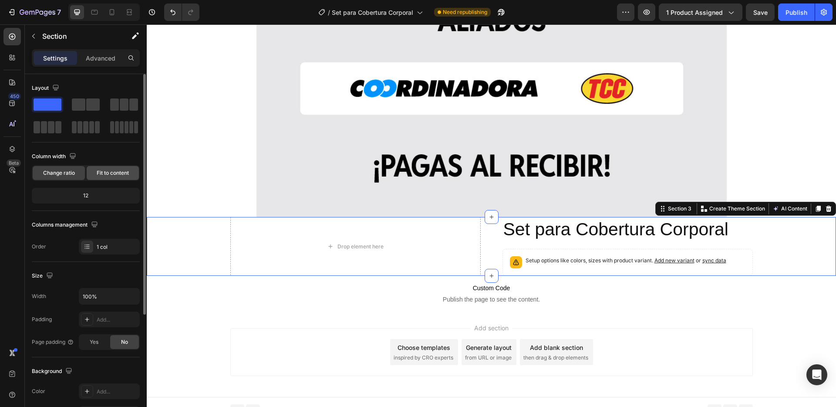
click at [120, 174] on span "Fit to content" at bounding box center [113, 173] width 32 height 8
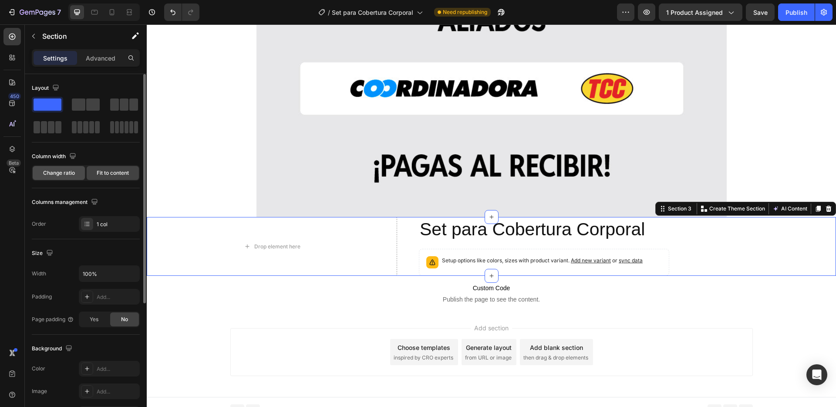
click at [57, 172] on span "Change ratio" at bounding box center [59, 173] width 32 height 8
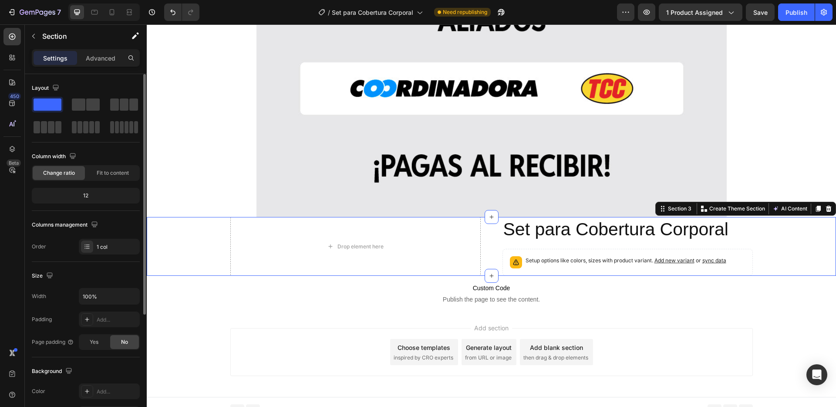
click at [80, 194] on div "12" at bounding box center [86, 195] width 104 height 12
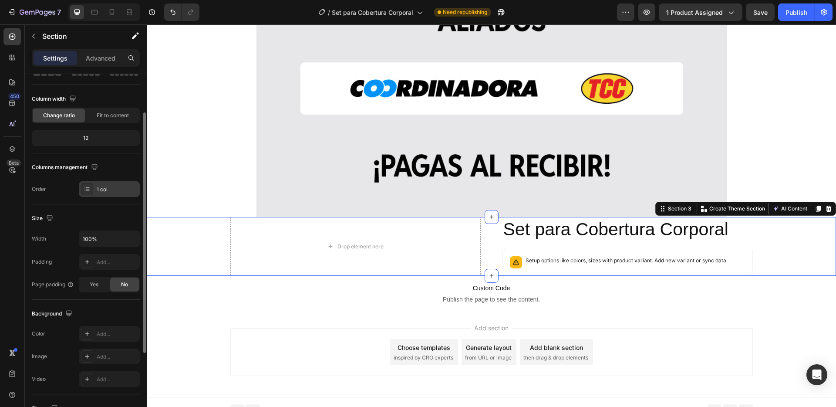
click at [113, 189] on div "1 col" at bounding box center [117, 189] width 41 height 8
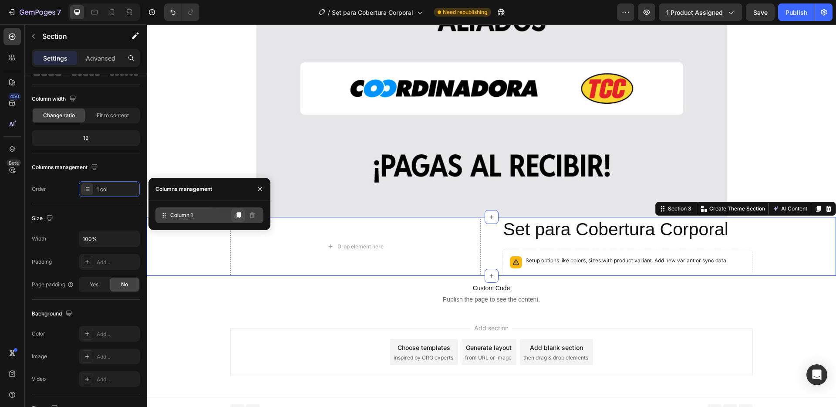
click at [239, 216] on icon at bounding box center [238, 215] width 5 height 6
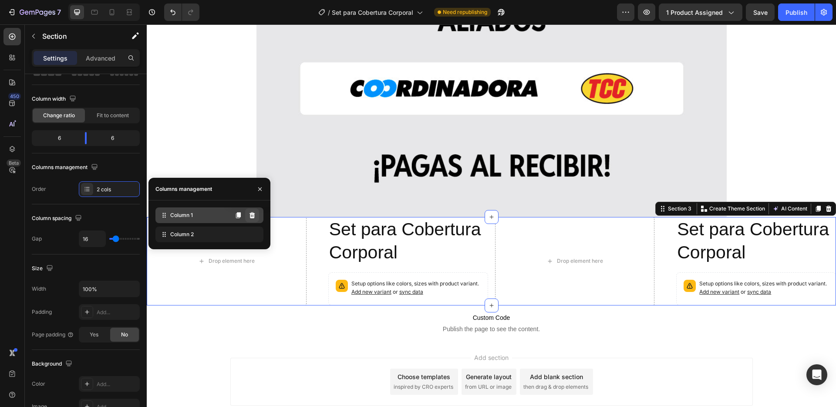
click at [253, 216] on icon at bounding box center [252, 215] width 7 height 7
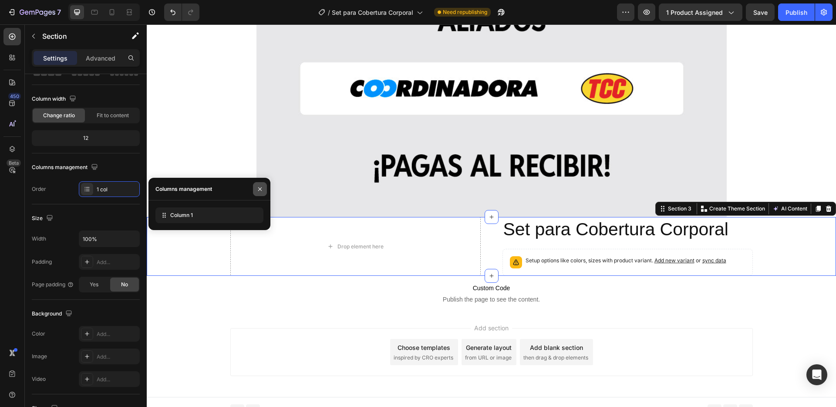
click at [258, 190] on icon "button" at bounding box center [259, 188] width 3 height 3
click at [109, 213] on div "Size" at bounding box center [86, 218] width 108 height 14
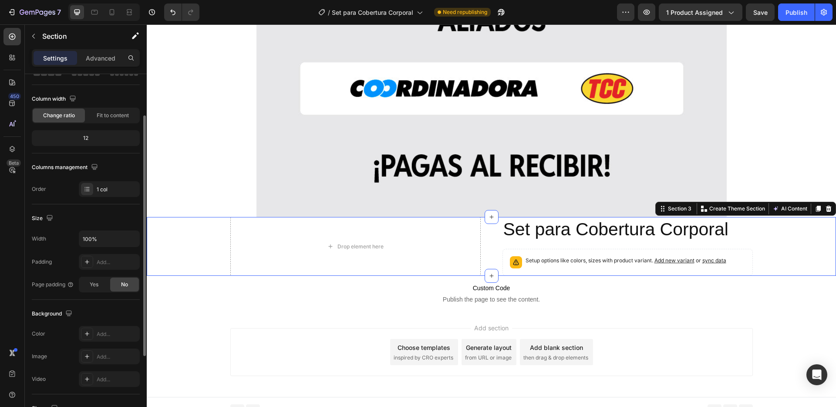
scroll to position [101, 0]
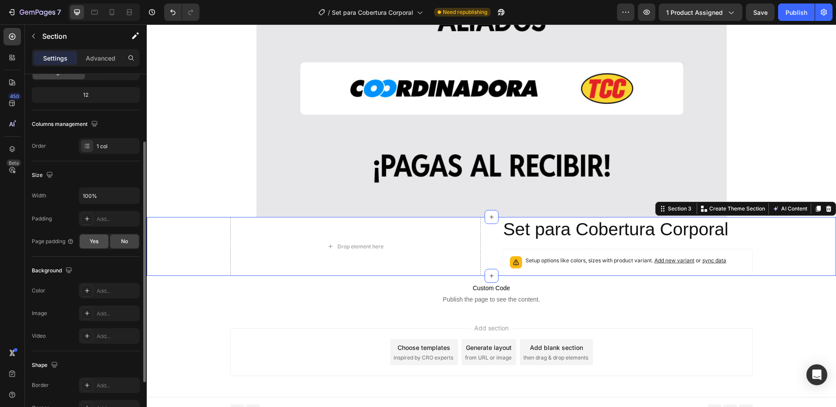
click at [97, 245] on div "Yes" at bounding box center [94, 241] width 29 height 14
click at [128, 241] on span "No" at bounding box center [124, 241] width 7 height 8
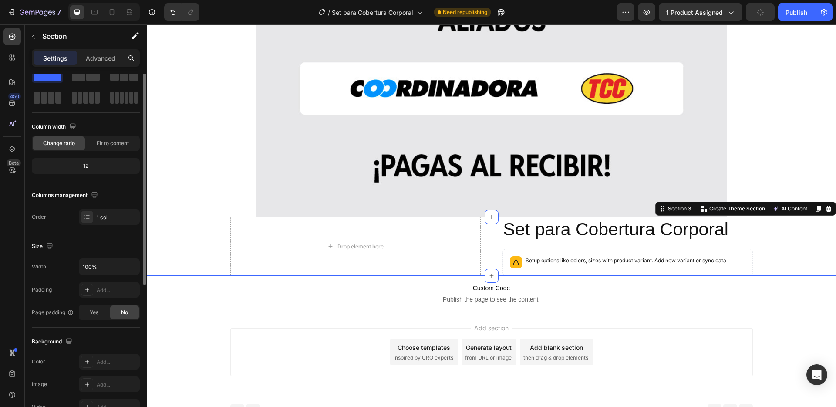
scroll to position [0, 0]
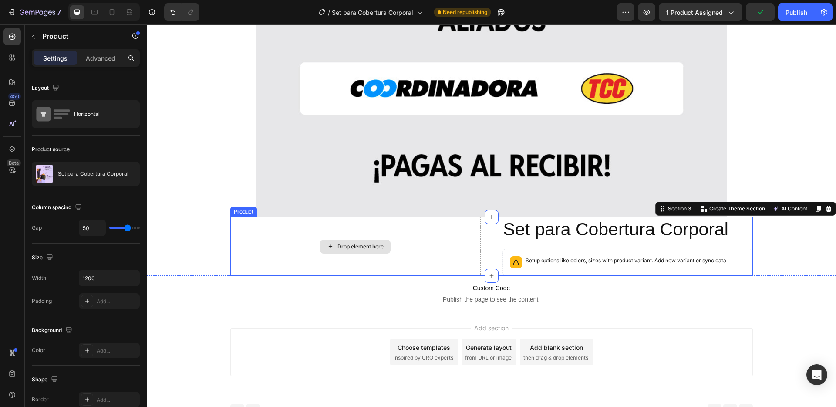
click at [414, 239] on div "Drop element here" at bounding box center [355, 246] width 250 height 59
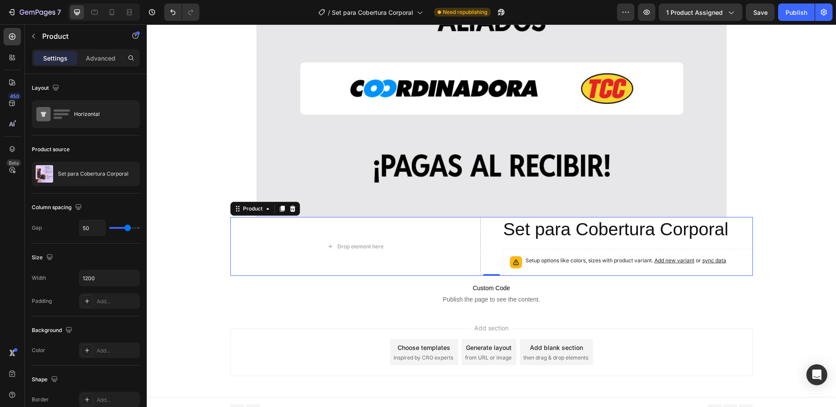
click at [290, 209] on icon at bounding box center [292, 208] width 7 height 7
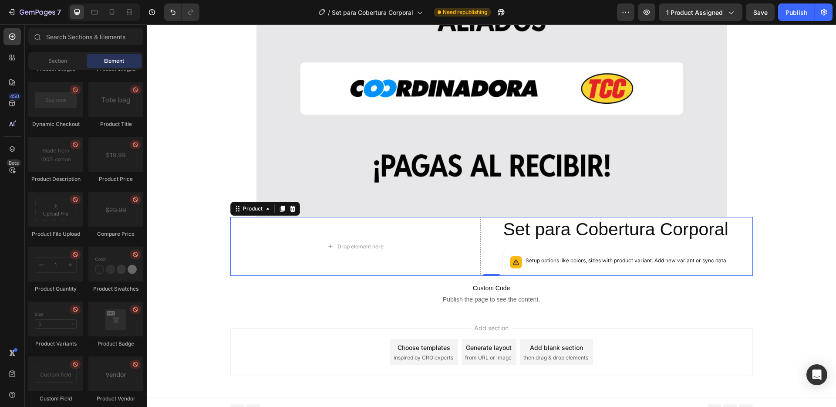
scroll to position [7451, 0]
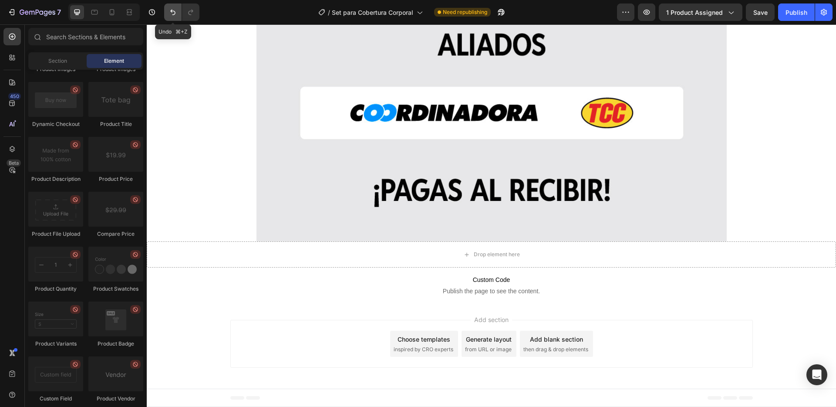
click at [169, 14] on icon "Undo/Redo" at bounding box center [172, 12] width 9 height 9
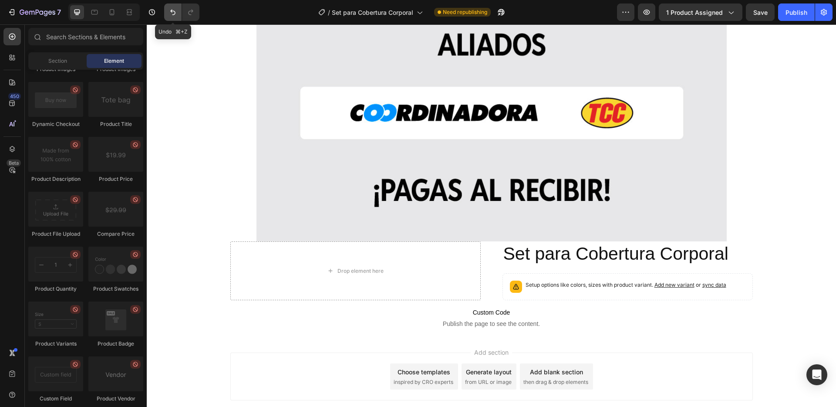
scroll to position [7476, 0]
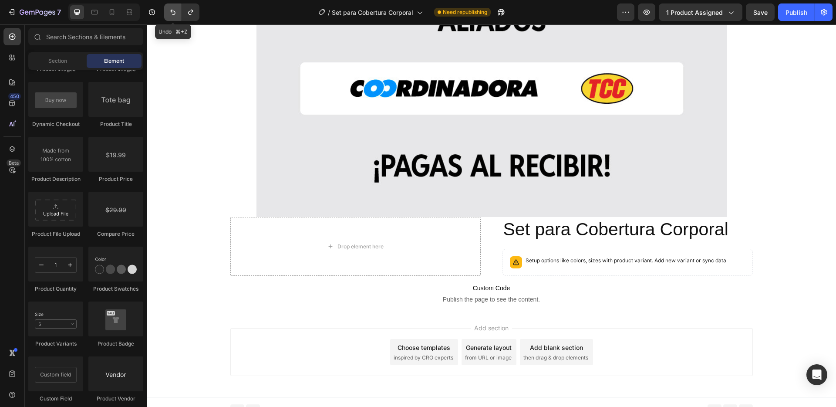
click at [169, 14] on icon "Undo/Redo" at bounding box center [172, 12] width 9 height 9
click at [175, 10] on icon "Undo/Redo" at bounding box center [172, 12] width 9 height 9
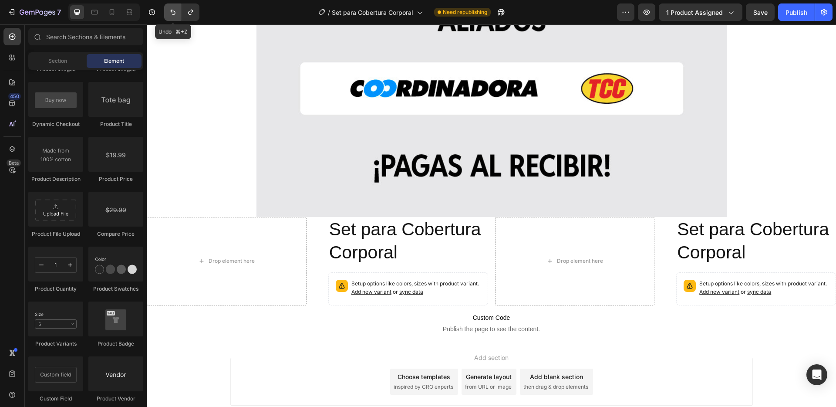
click at [175, 10] on icon "Undo/Redo" at bounding box center [172, 12] width 9 height 9
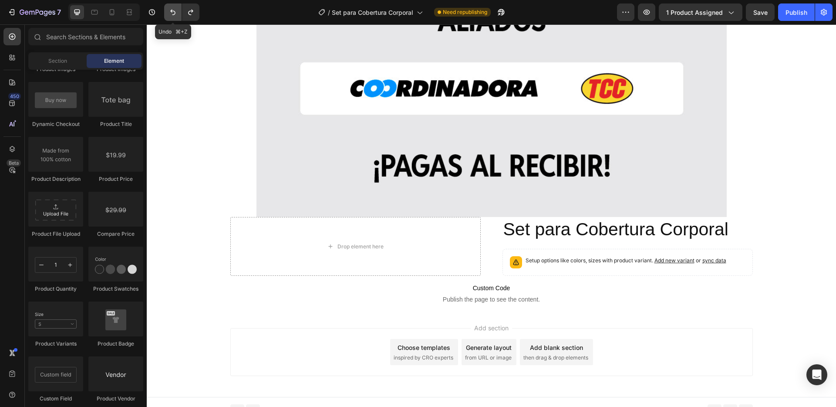
click at [175, 10] on icon "Undo/Redo" at bounding box center [172, 12] width 9 height 9
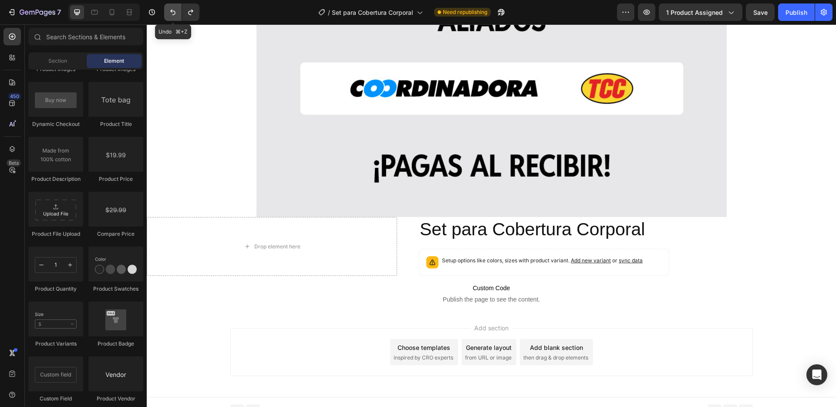
click at [175, 10] on icon "Undo/Redo" at bounding box center [172, 12] width 9 height 9
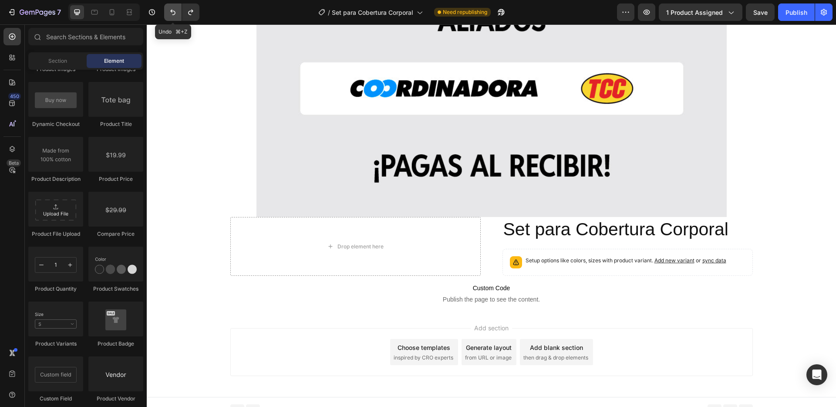
click at [175, 10] on icon "Undo/Redo" at bounding box center [172, 12] width 9 height 9
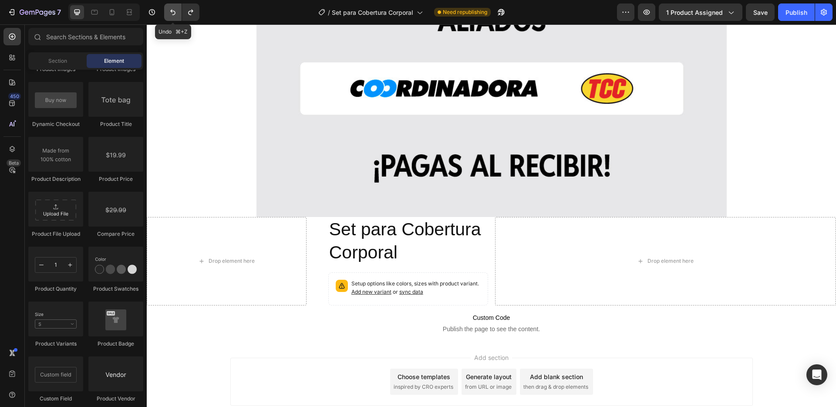
click at [175, 10] on icon "Undo/Redo" at bounding box center [172, 12] width 9 height 9
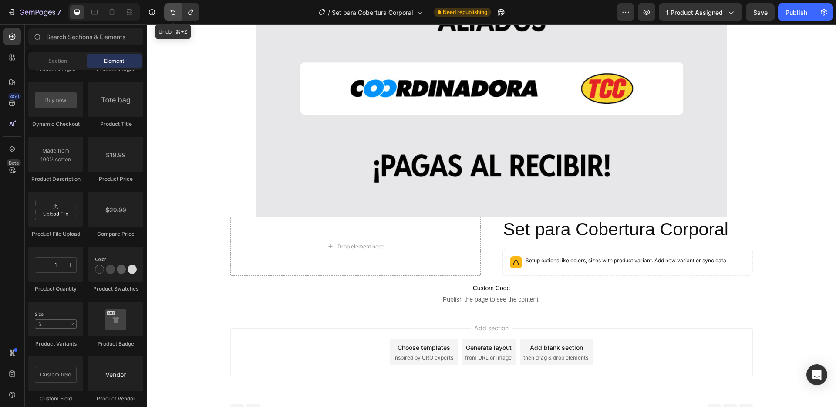
click at [175, 10] on icon "Undo/Redo" at bounding box center [172, 12] width 9 height 9
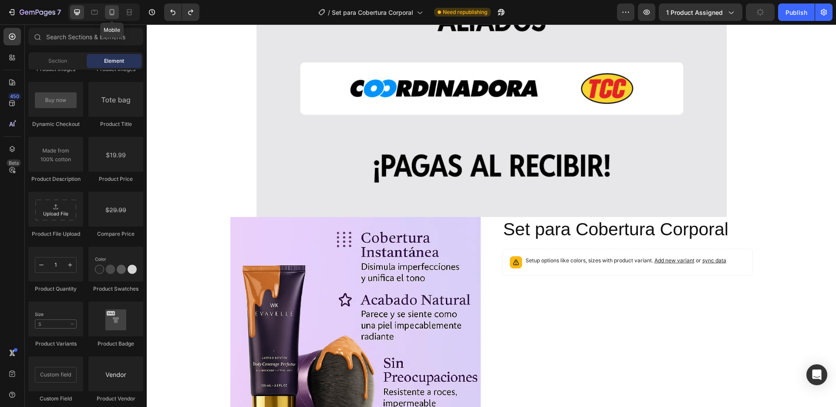
click at [113, 10] on icon at bounding box center [112, 12] width 9 height 9
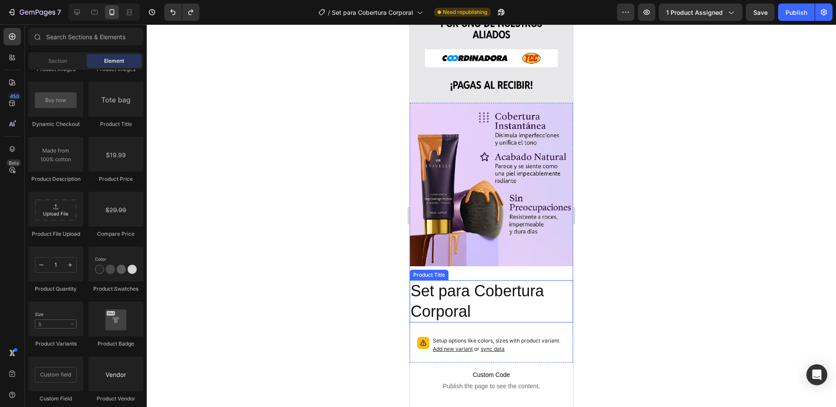
scroll to position [446, 0]
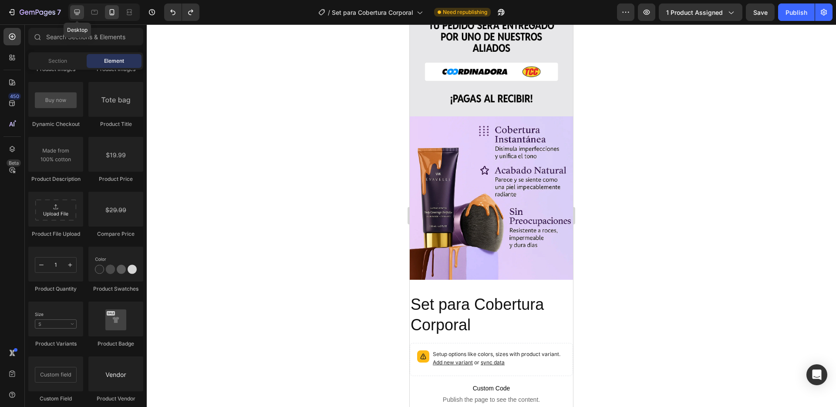
click at [77, 13] on icon at bounding box center [77, 13] width 6 height 6
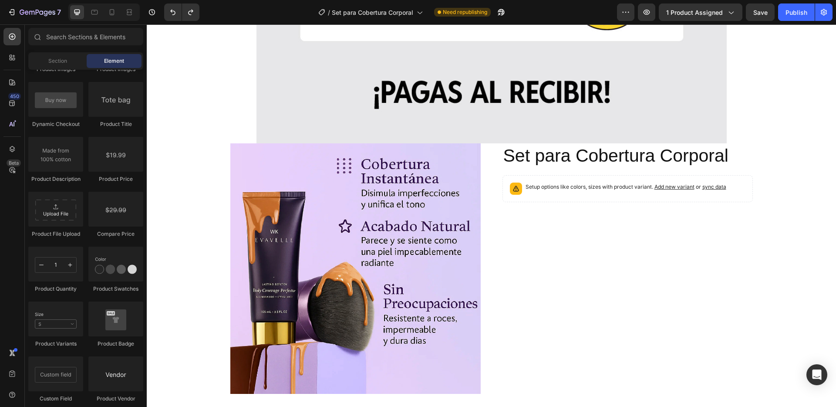
scroll to position [722, 0]
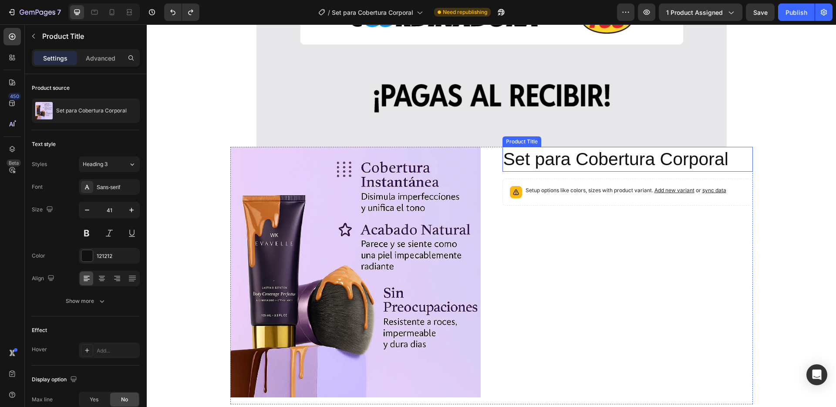
click at [547, 162] on h2 "Set para Cobertura Corporal" at bounding box center [627, 159] width 250 height 25
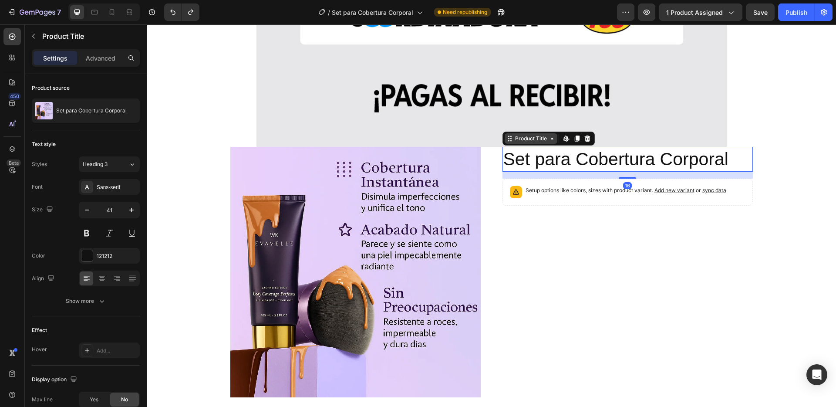
click at [530, 138] on div "Product Title" at bounding box center [530, 139] width 35 height 8
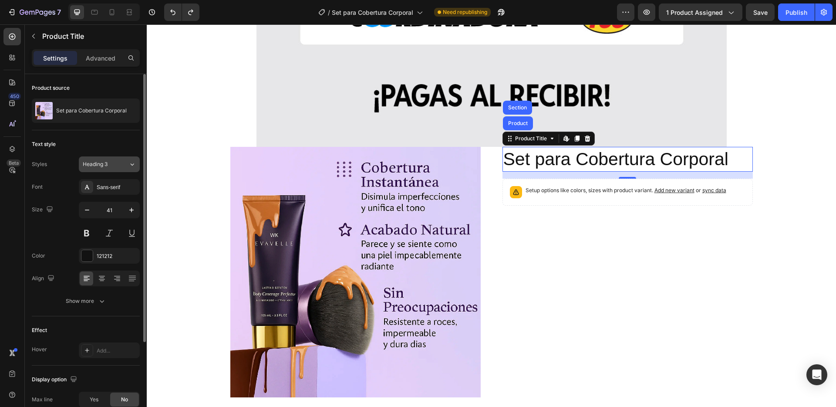
click at [121, 163] on div "Heading 3" at bounding box center [106, 164] width 46 height 8
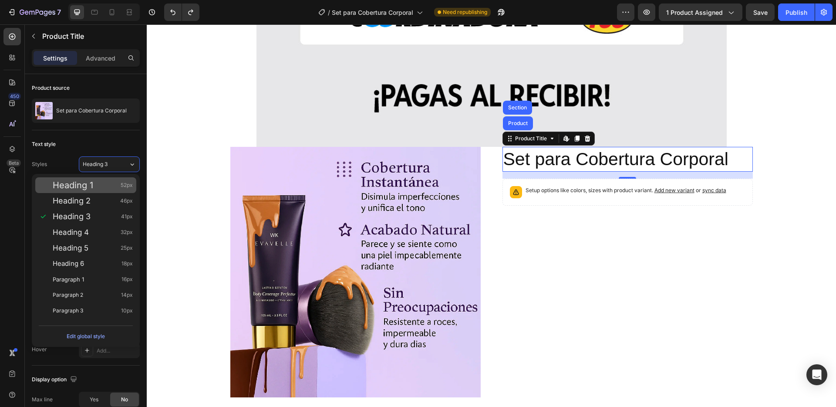
click at [98, 186] on div "Heading 1 52px" at bounding box center [93, 185] width 80 height 9
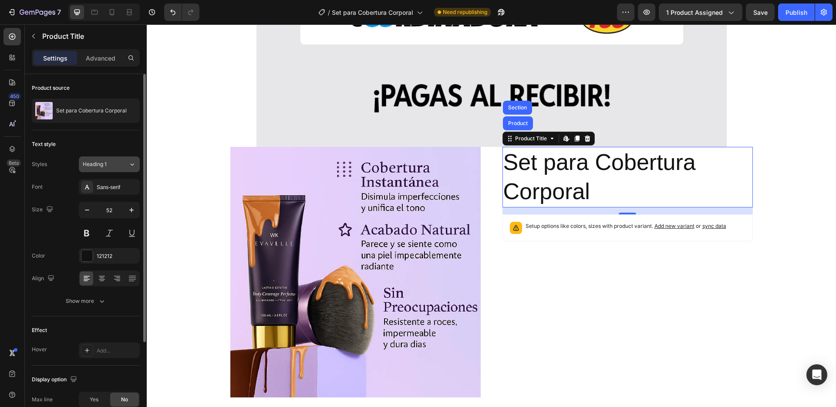
click at [115, 166] on div "Heading 1" at bounding box center [100, 164] width 35 height 8
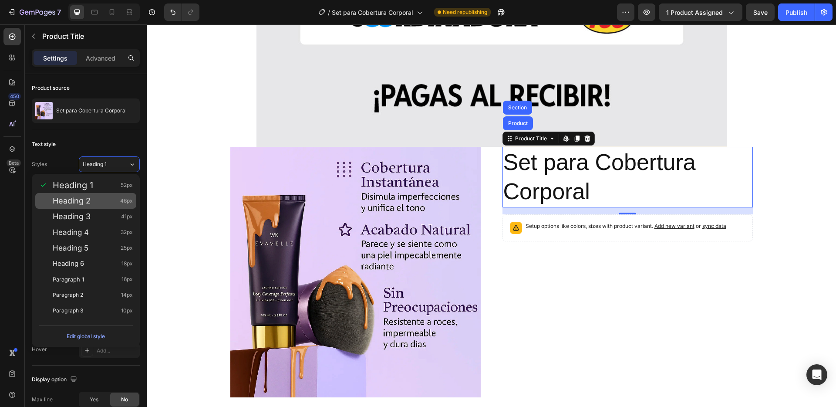
click at [97, 202] on div "Heading 2 46px" at bounding box center [93, 200] width 80 height 9
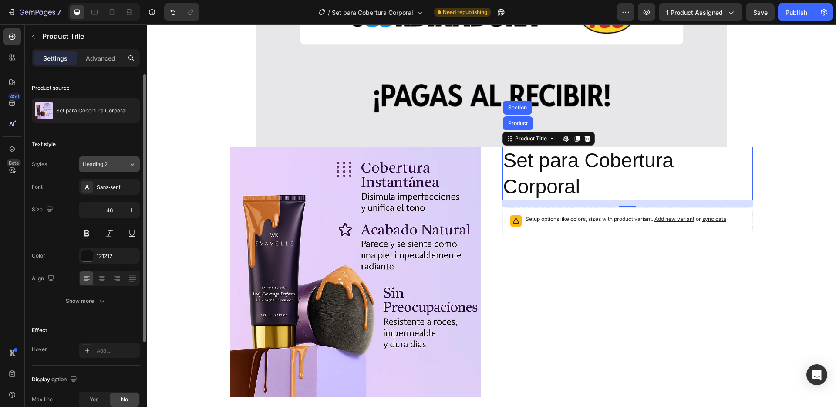
click at [116, 164] on div "Heading 2" at bounding box center [100, 164] width 35 height 8
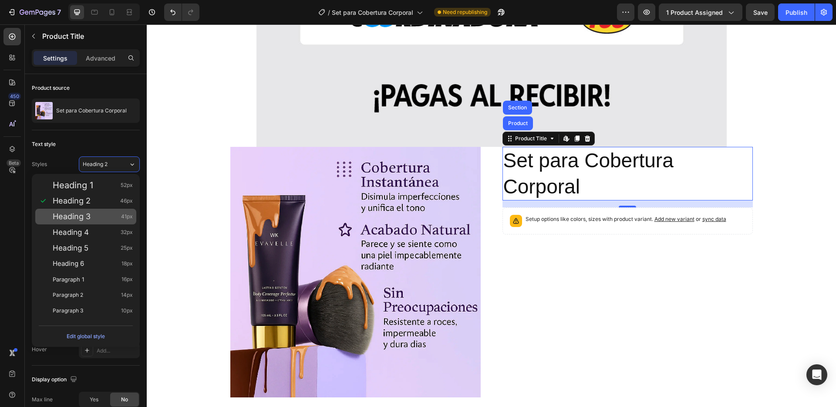
click at [98, 215] on div "Heading 3 41px" at bounding box center [93, 216] width 80 height 9
type input "41"
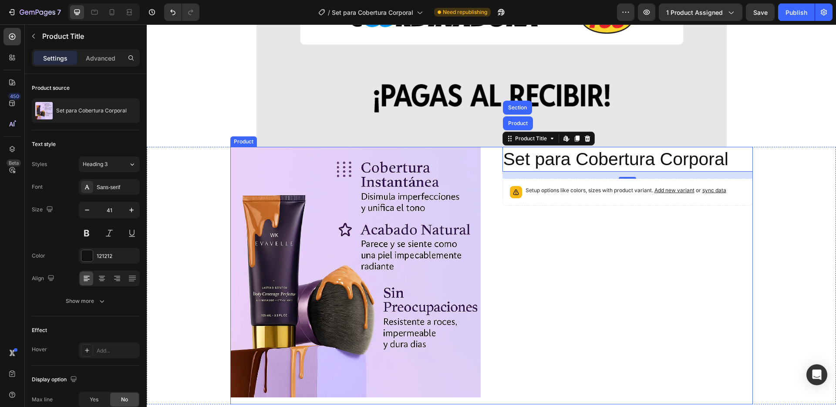
click at [562, 267] on div "Set para Cobertura Corporal Product Title Product Section Edit content in Shopi…" at bounding box center [627, 275] width 250 height 257
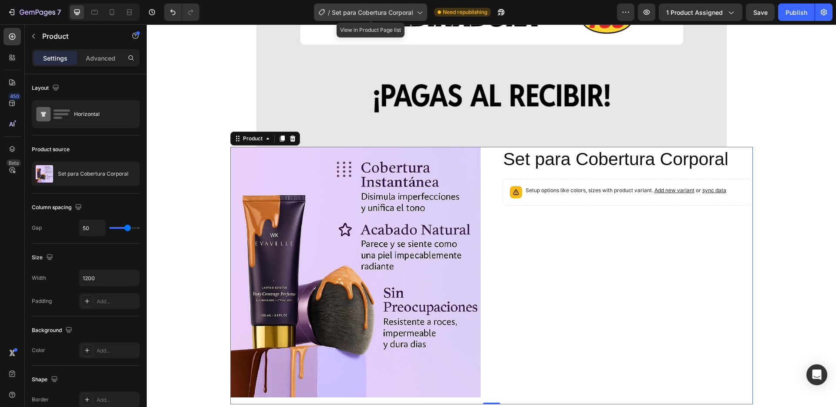
click at [417, 13] on icon at bounding box center [419, 12] width 9 height 9
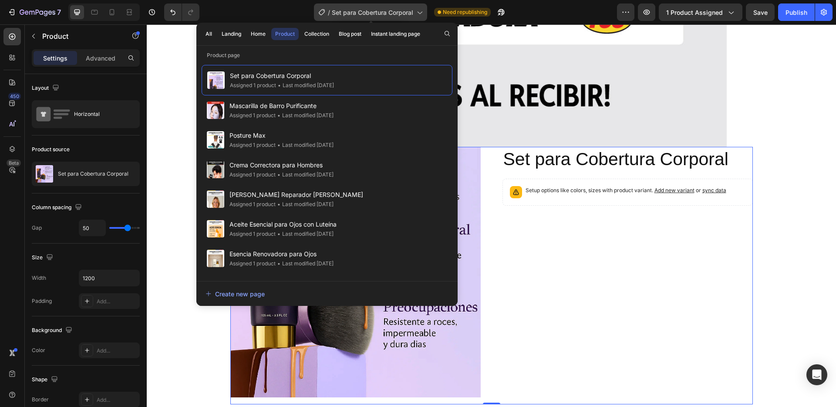
click at [417, 13] on icon at bounding box center [419, 12] width 9 height 9
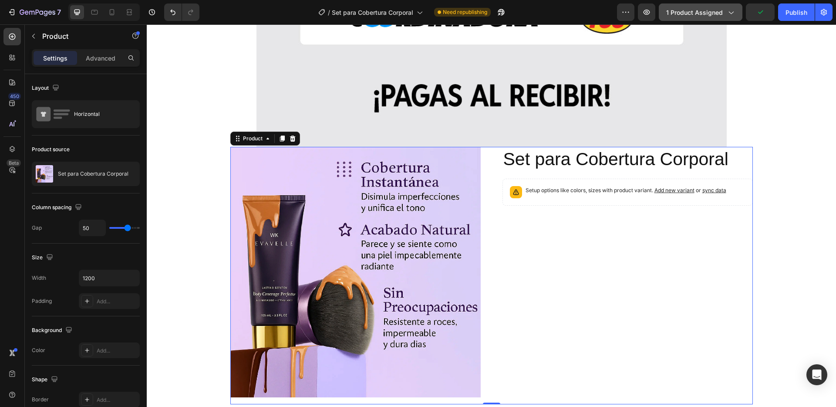
click at [712, 8] on span "1 product assigned" at bounding box center [694, 12] width 57 height 9
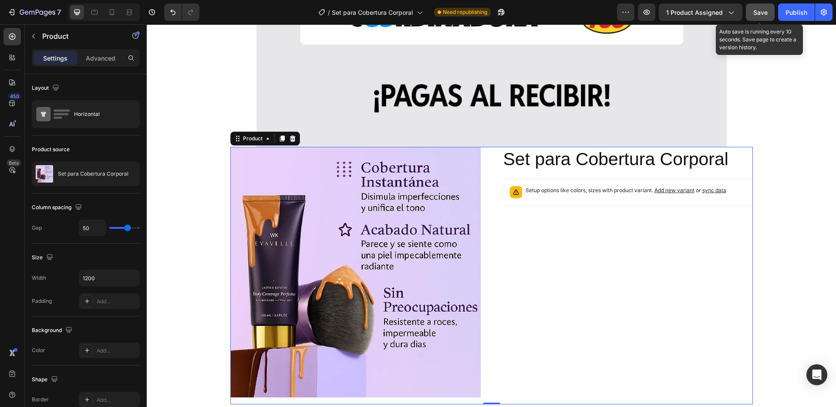
click at [762, 13] on span "Save" at bounding box center [760, 12] width 14 height 7
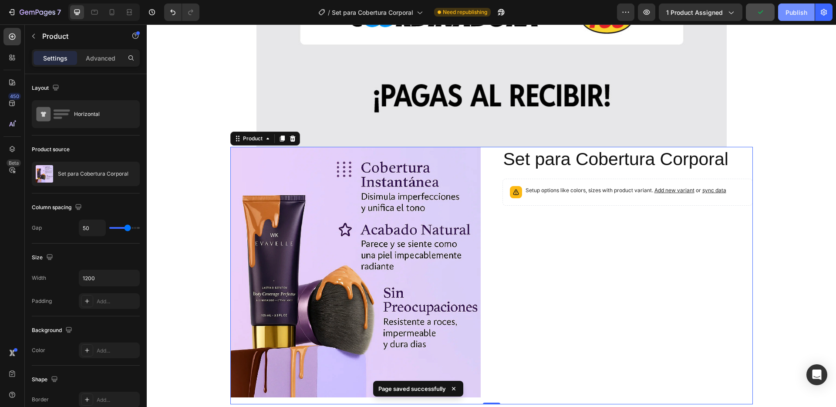
click at [793, 14] on div "Publish" at bounding box center [796, 12] width 22 height 9
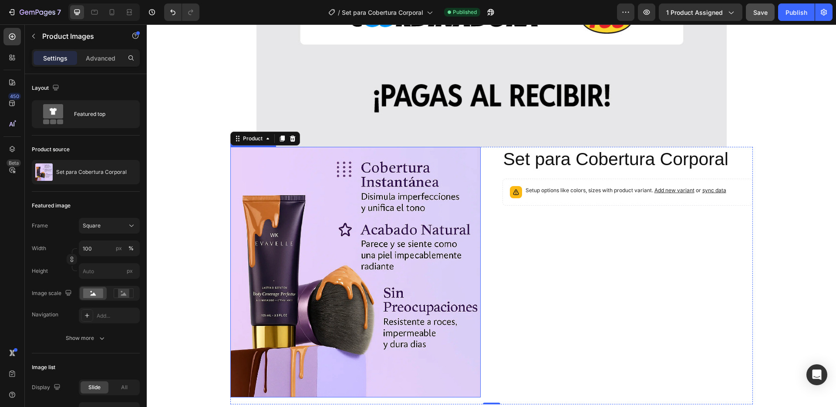
click at [263, 208] on img at bounding box center [355, 272] width 250 height 250
click at [248, 182] on img at bounding box center [355, 272] width 250 height 250
click at [253, 141] on div "Product Images" at bounding box center [262, 139] width 42 height 8
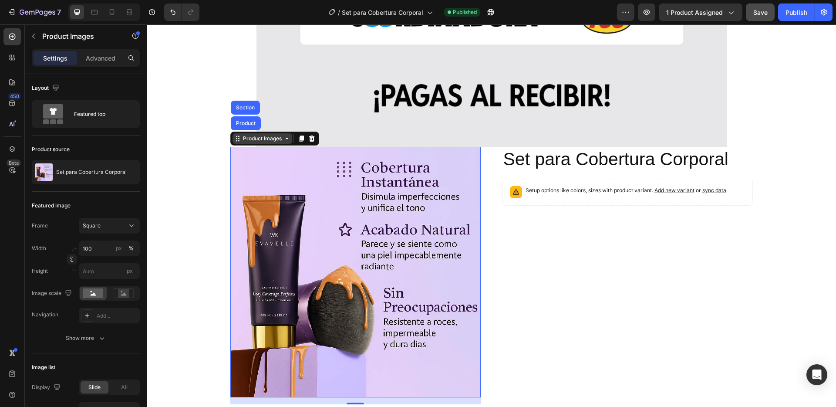
click at [253, 141] on div "Product Images" at bounding box center [262, 139] width 42 height 8
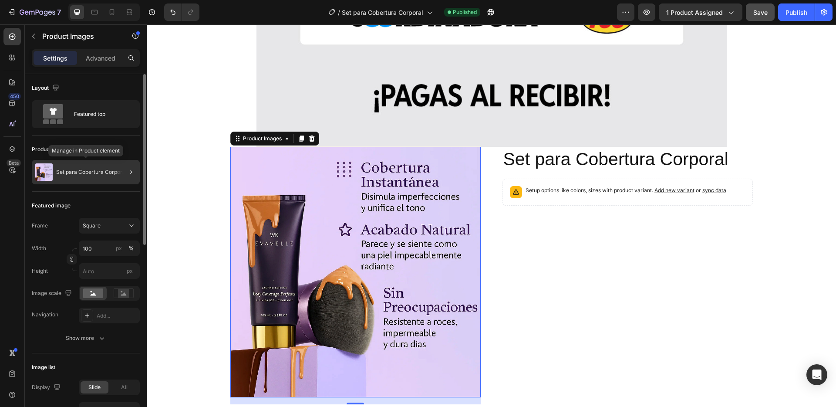
click at [79, 172] on p "Set para Cobertura Corporal" at bounding box center [91, 172] width 71 height 6
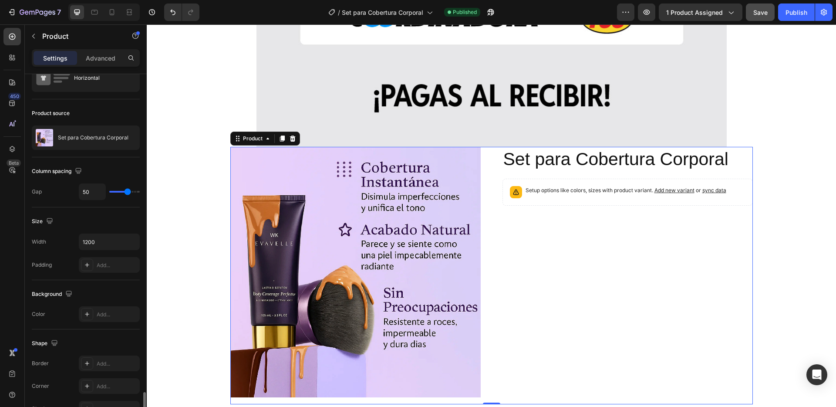
scroll to position [0, 0]
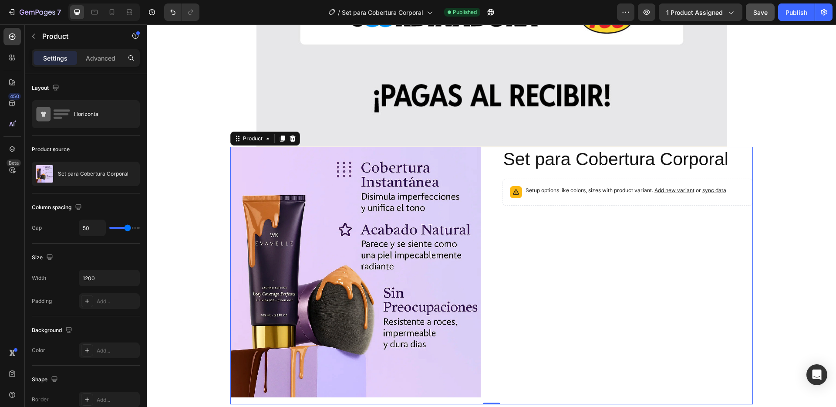
click at [556, 263] on div "Set para Cobertura Corporal Product Title Setup options like colors, sizes with…" at bounding box center [627, 275] width 250 height 257
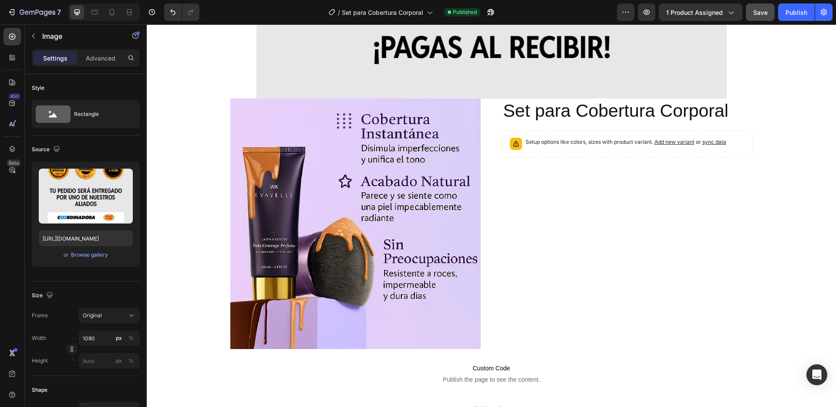
scroll to position [7683, 0]
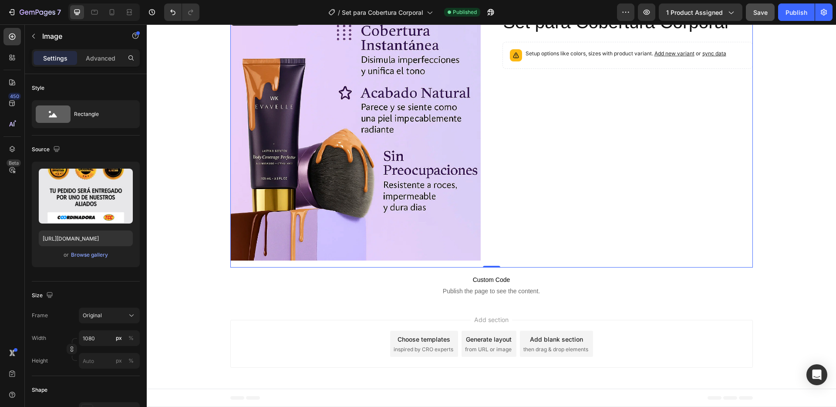
click at [295, 266] on div "Product Images" at bounding box center [355, 138] width 250 height 257
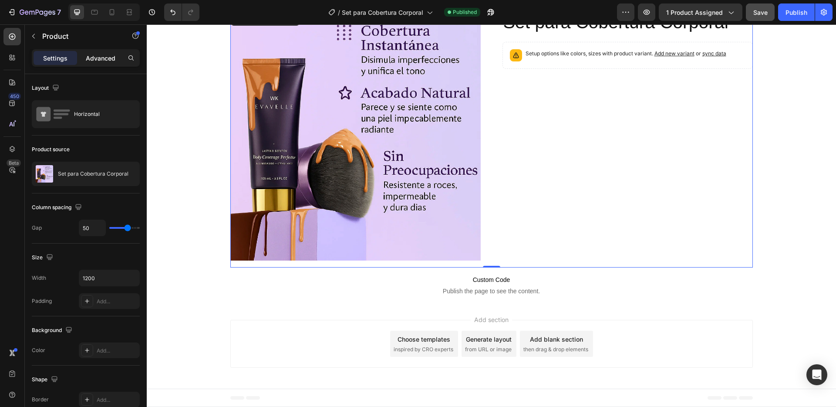
click at [98, 58] on p "Advanced" at bounding box center [101, 58] width 30 height 9
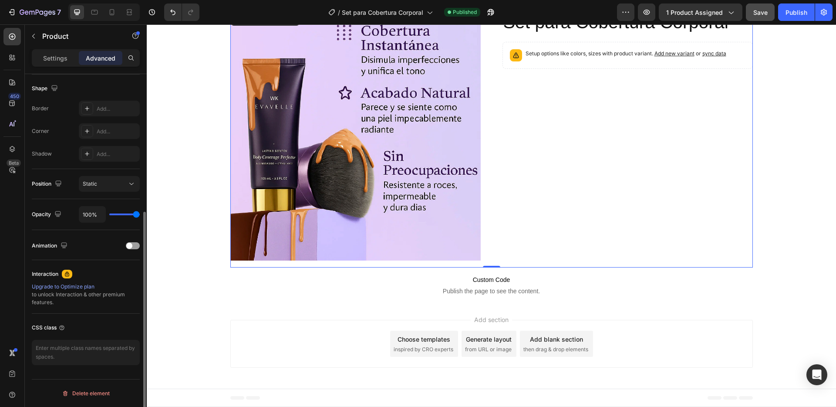
scroll to position [0, 0]
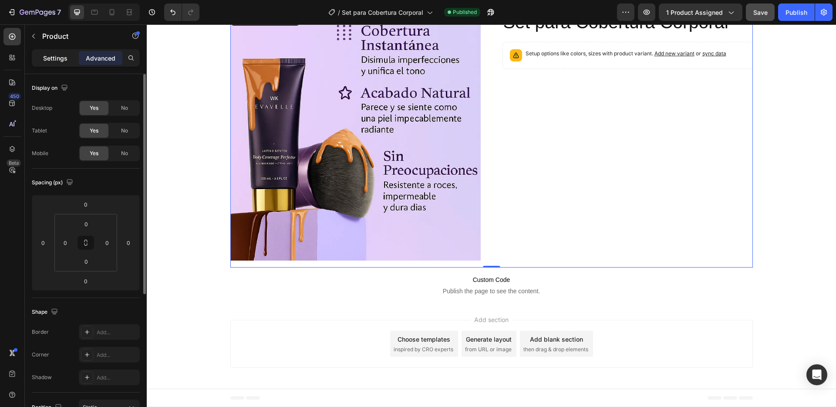
click at [51, 59] on p "Settings" at bounding box center [55, 58] width 24 height 9
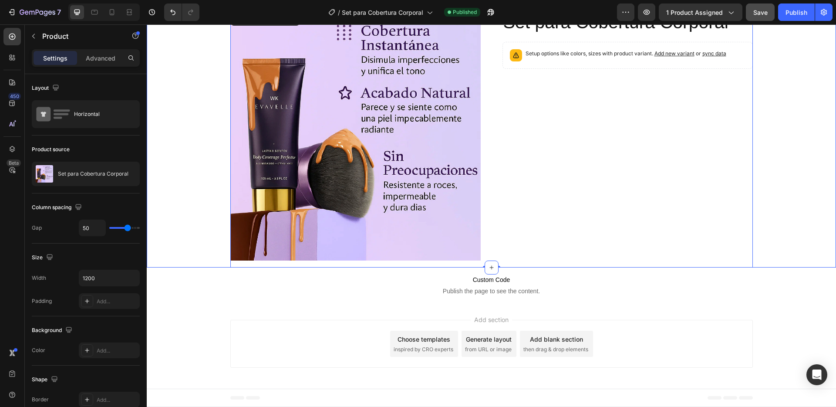
click at [777, 126] on div "Product Images Set para Cobertura Corporal Product Title Setup options like col…" at bounding box center [491, 138] width 689 height 257
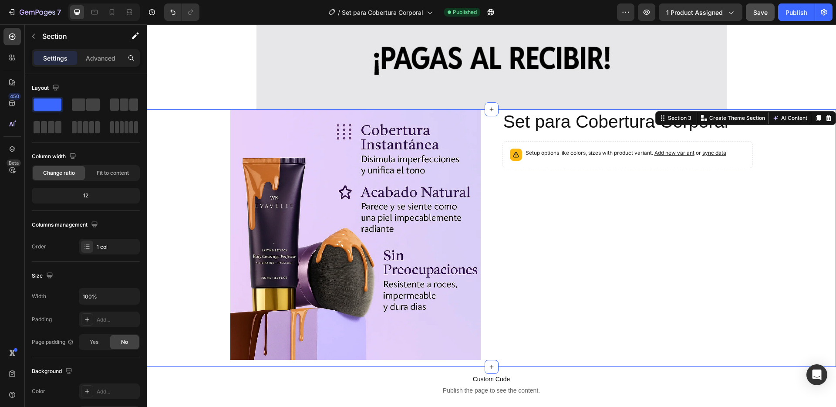
scroll to position [7592, 0]
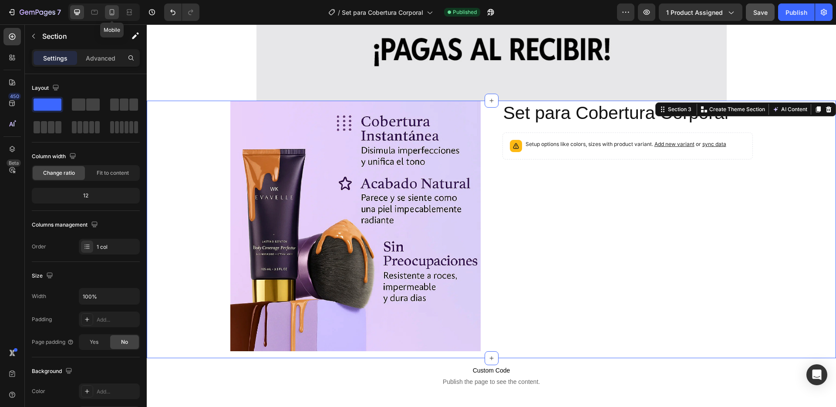
click at [111, 11] on icon at bounding box center [112, 12] width 9 height 9
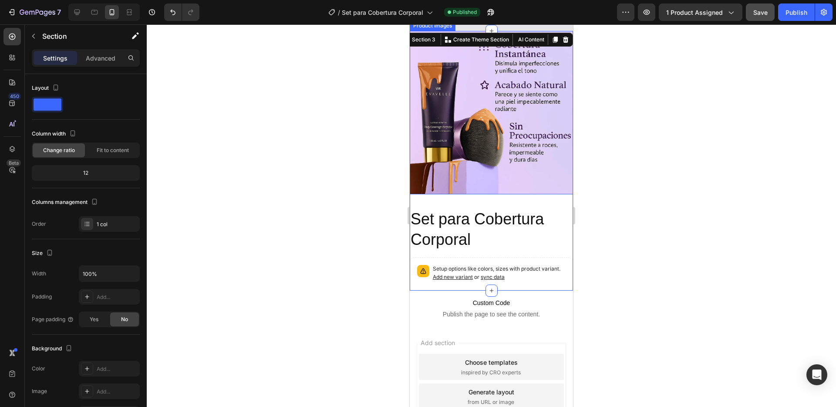
scroll to position [600, 0]
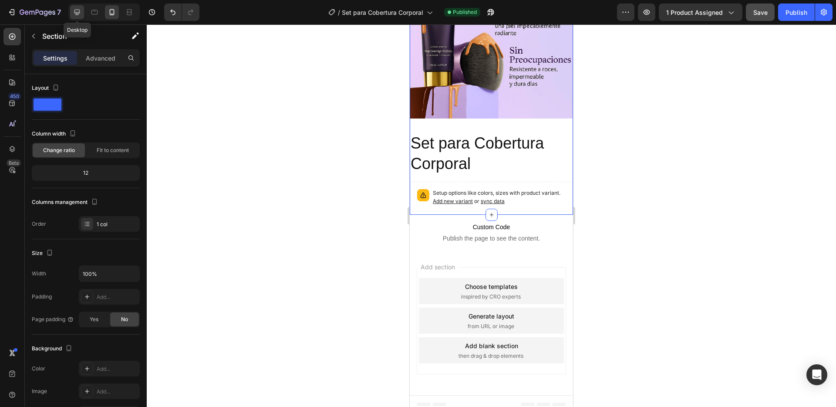
click at [78, 13] on icon at bounding box center [77, 12] width 9 height 9
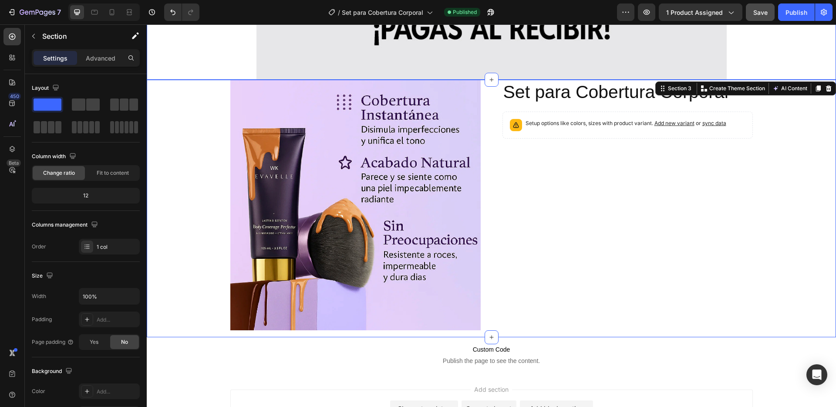
scroll to position [814, 0]
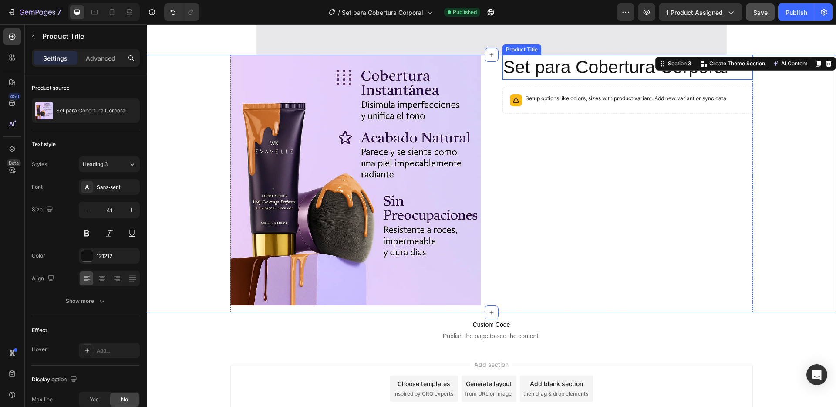
click at [566, 68] on h2 "Set para Cobertura Corporal" at bounding box center [627, 67] width 250 height 25
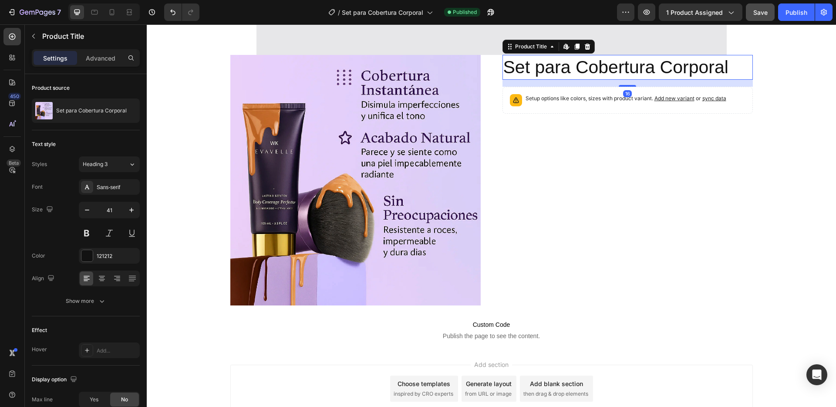
click at [566, 68] on h2 "Set para Cobertura Corporal" at bounding box center [627, 67] width 250 height 25
click at [543, 68] on h2 "Set para Cobertura Corporal" at bounding box center [627, 67] width 250 height 25
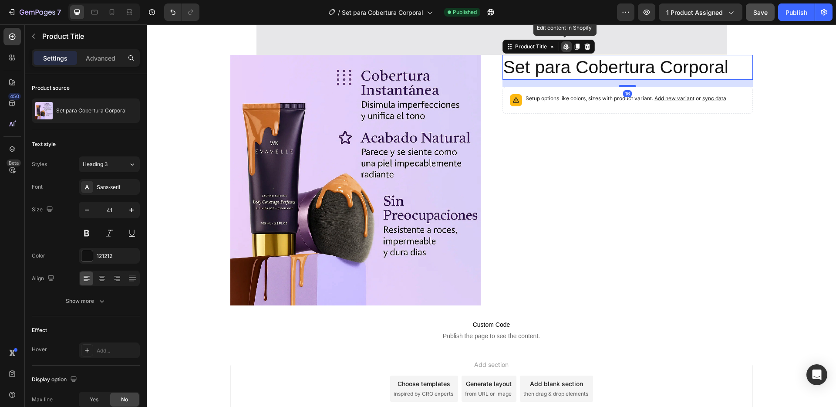
click at [543, 68] on h2 "Set para Cobertura Corporal" at bounding box center [627, 67] width 250 height 25
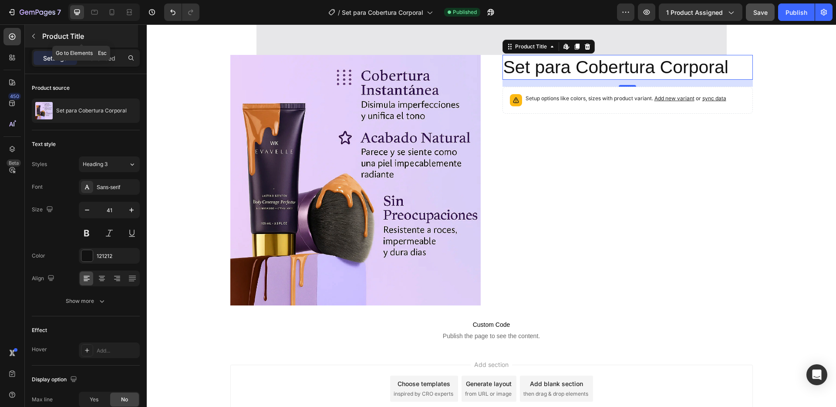
click at [34, 34] on icon "button" at bounding box center [33, 36] width 7 height 7
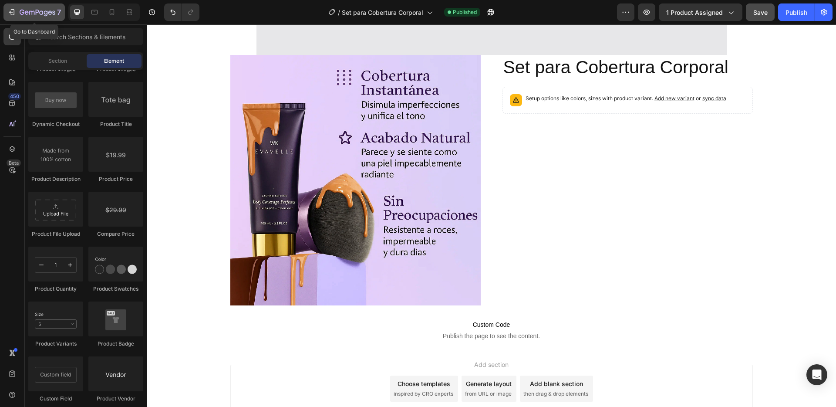
click at [13, 11] on icon "button" at bounding box center [11, 12] width 9 height 9
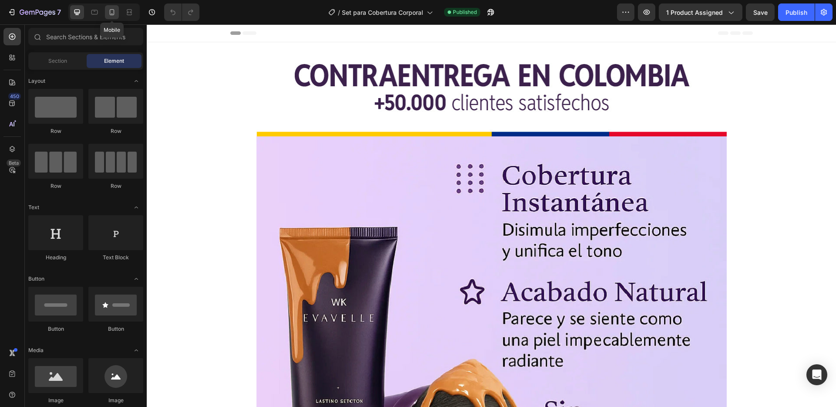
click at [113, 15] on icon at bounding box center [112, 12] width 9 height 9
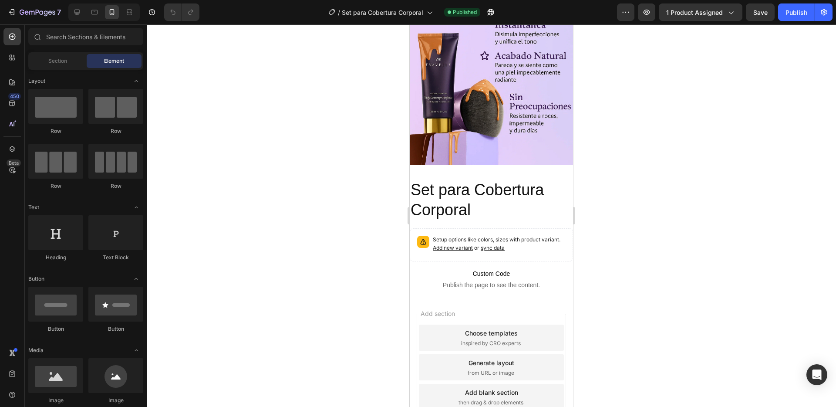
scroll to position [2589, 0]
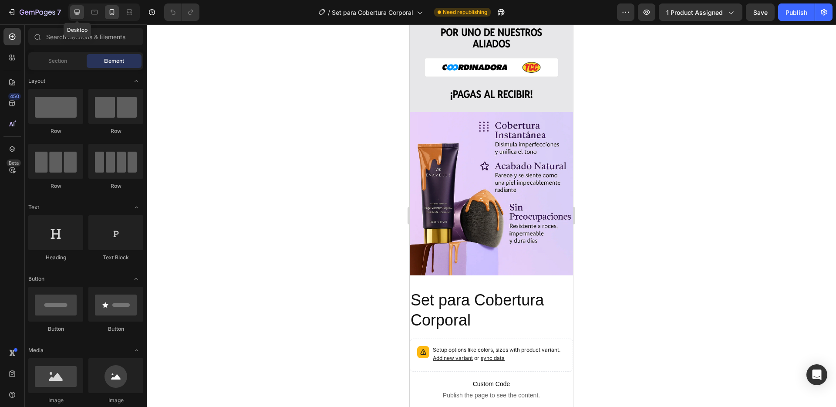
click at [76, 13] on icon at bounding box center [77, 12] width 9 height 9
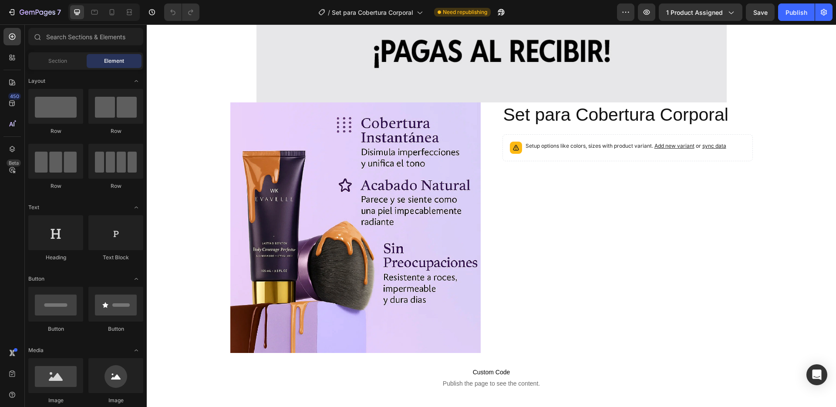
scroll to position [2878, 0]
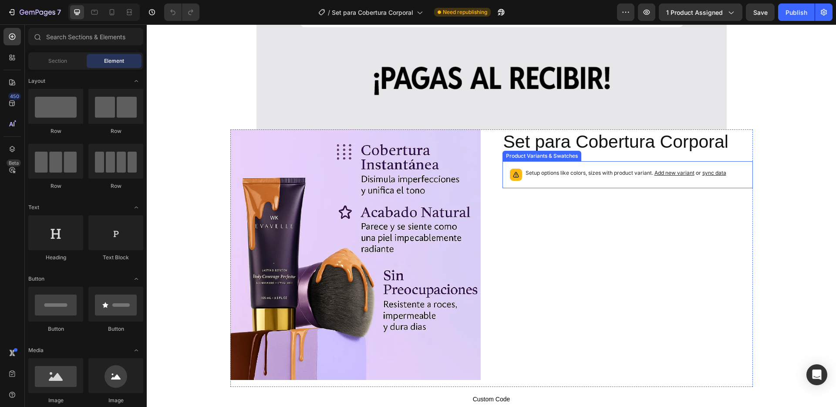
click at [560, 170] on p "Setup options like colors, sizes with product variant. Add new variant or sync …" at bounding box center [625, 172] width 201 height 9
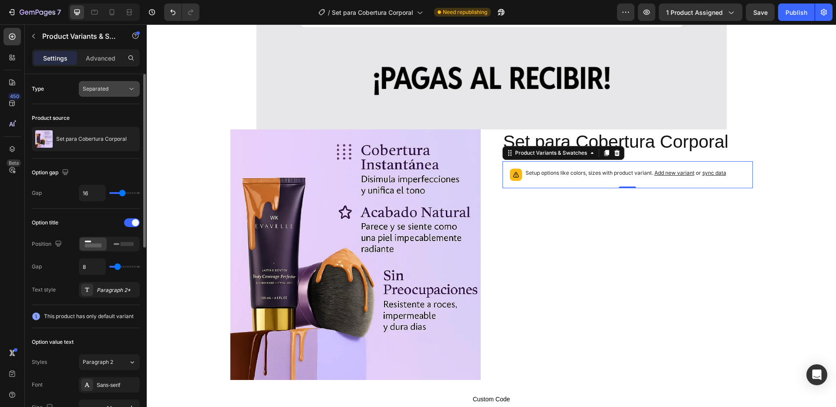
click at [104, 91] on span "Separated" at bounding box center [96, 88] width 26 height 7
click at [61, 87] on div "Type Separated" at bounding box center [86, 89] width 108 height 16
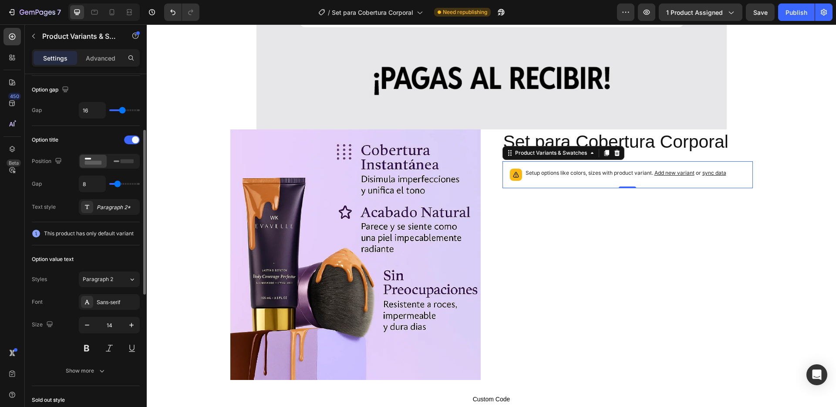
scroll to position [167, 0]
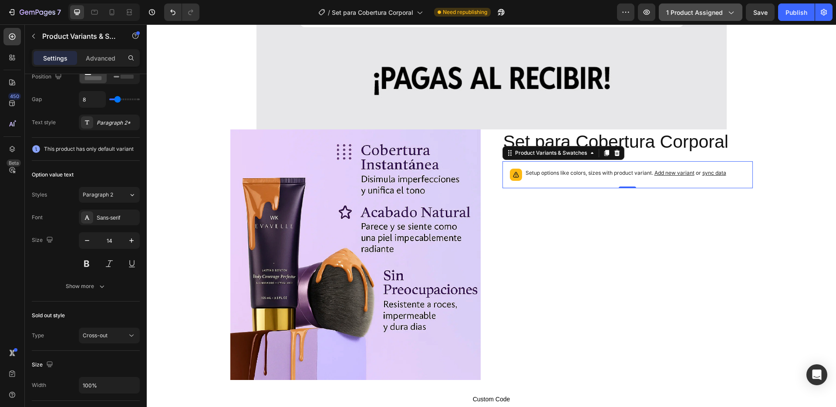
click at [730, 17] on button "1 product assigned" at bounding box center [701, 11] width 84 height 17
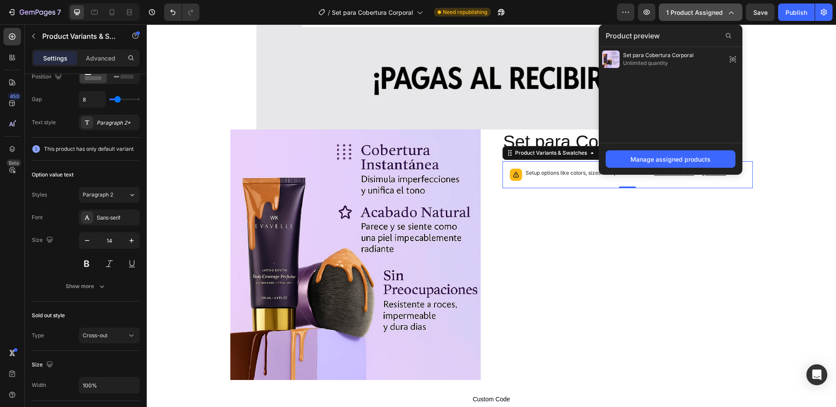
click at [727, 11] on icon "button" at bounding box center [730, 12] width 9 height 9
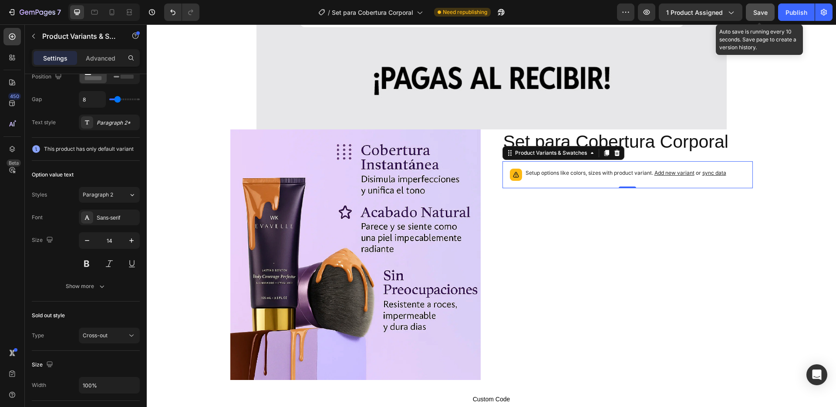
click at [765, 13] on span "Save" at bounding box center [760, 12] width 14 height 7
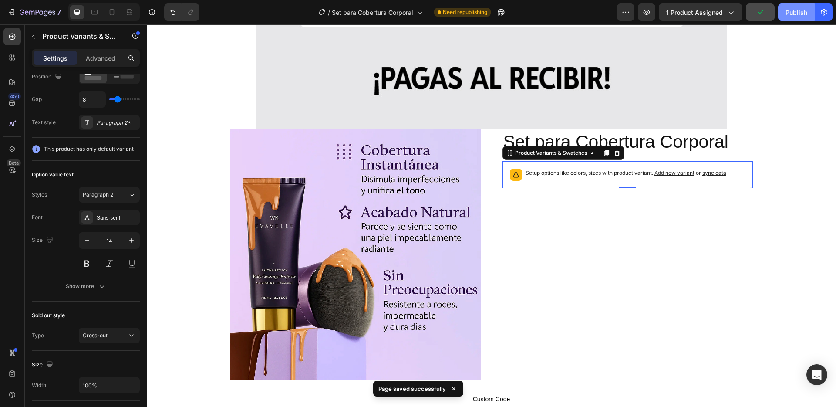
click at [798, 15] on div "Publish" at bounding box center [796, 12] width 22 height 9
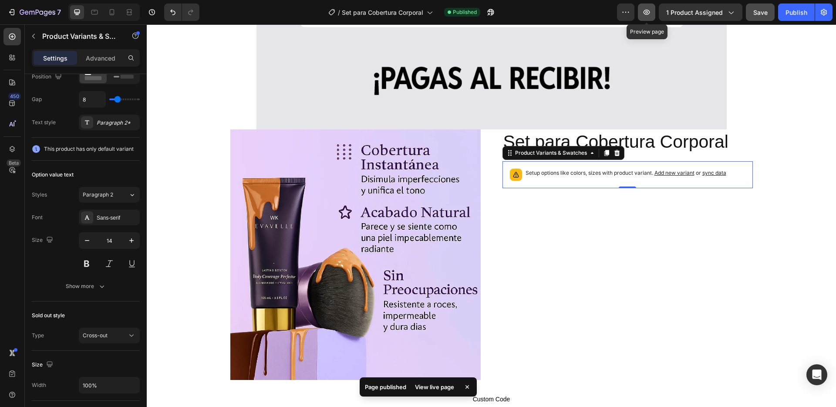
click at [652, 11] on button "button" at bounding box center [646, 11] width 17 height 17
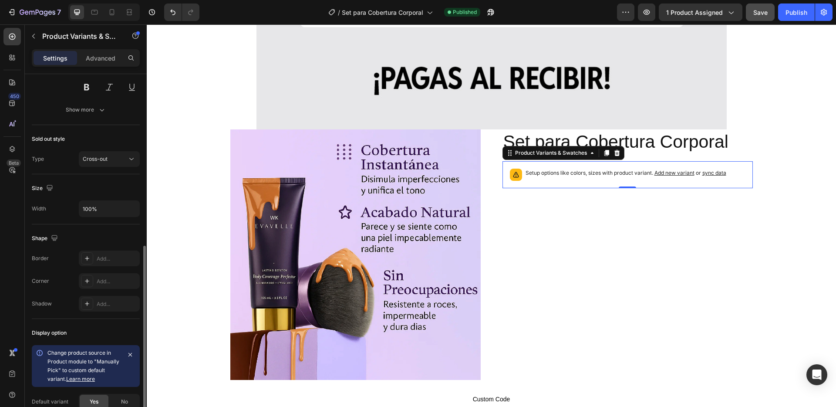
scroll to position [336, 0]
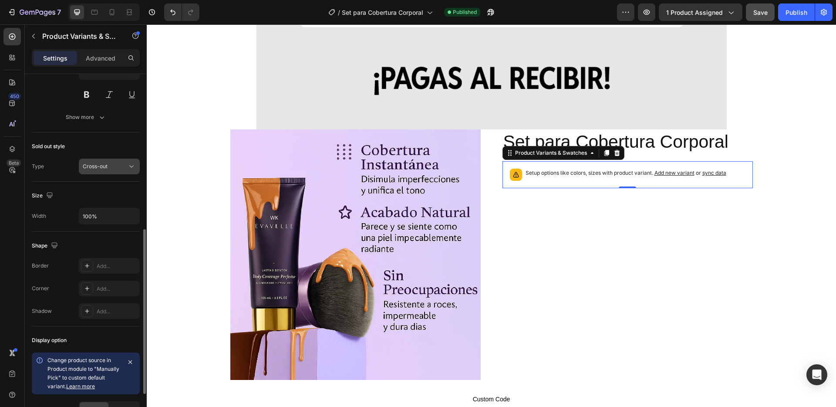
click at [115, 165] on div "Cross-out" at bounding box center [105, 166] width 44 height 8
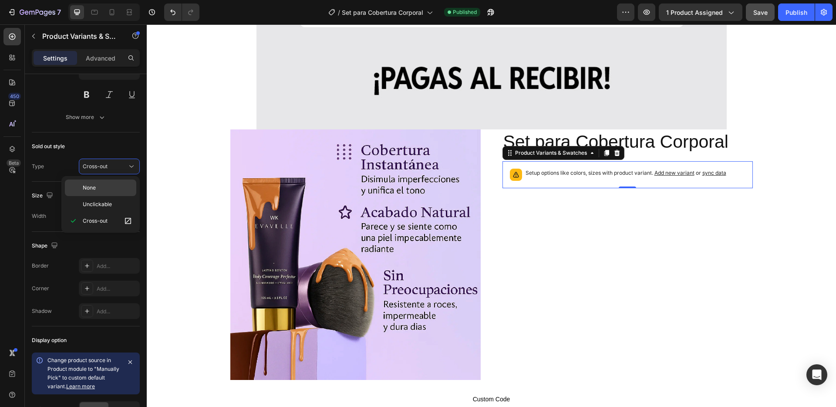
click at [103, 189] on p "None" at bounding box center [108, 188] width 50 height 8
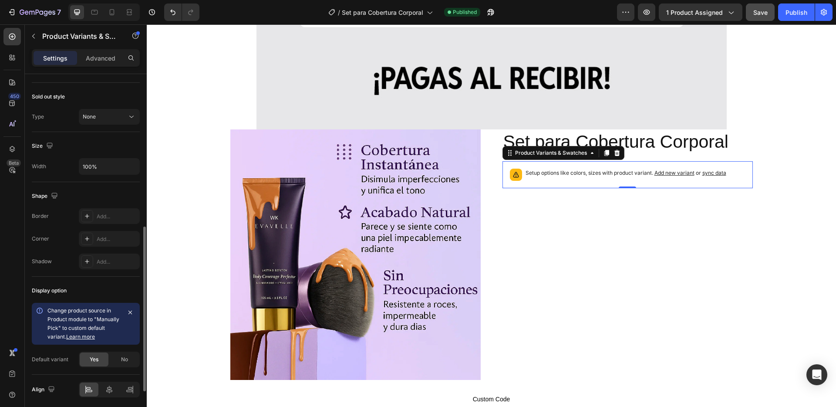
scroll to position [418, 0]
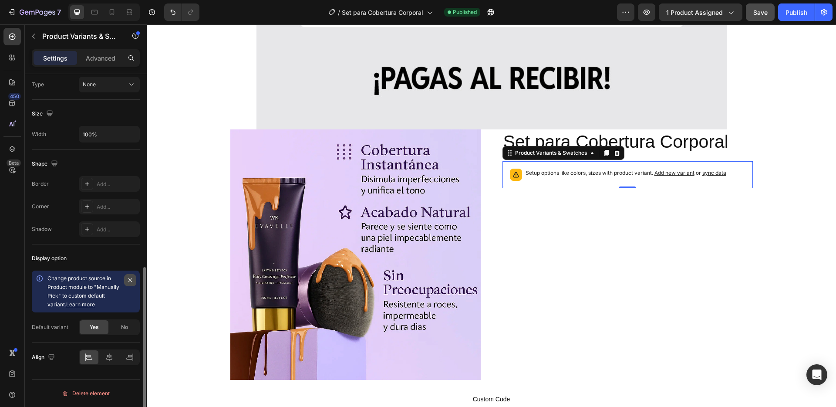
click at [133, 277] on icon "button" at bounding box center [130, 279] width 7 height 7
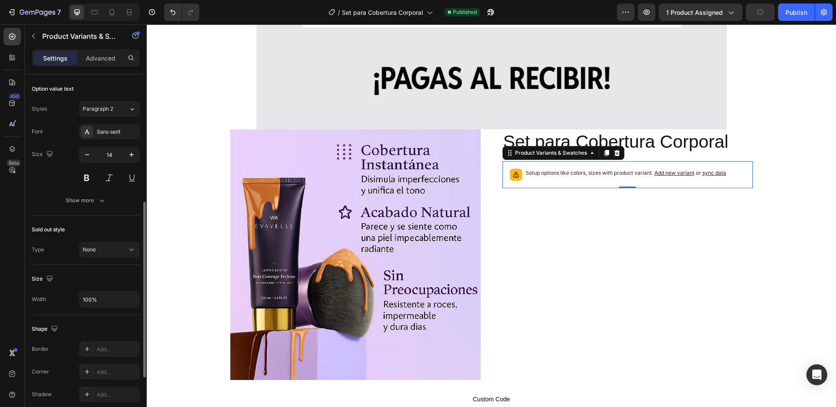
scroll to position [226, 0]
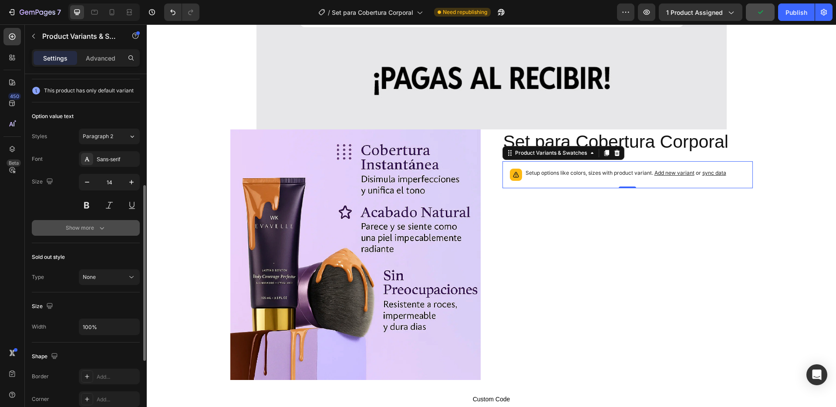
click at [92, 225] on div "Show more" at bounding box center [86, 227] width 40 height 9
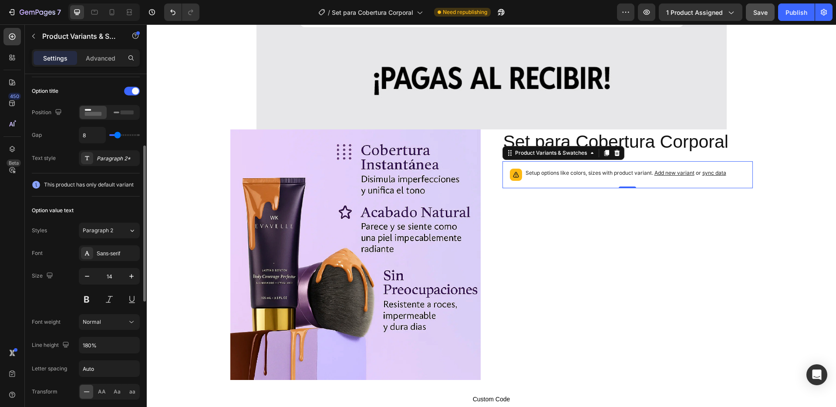
scroll to position [208, 0]
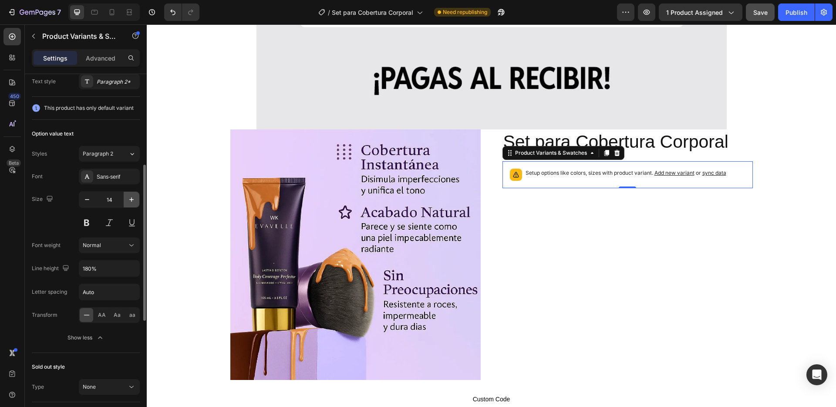
click at [132, 197] on icon "button" at bounding box center [131, 199] width 9 height 9
type input "15"
click at [85, 219] on button at bounding box center [87, 223] width 16 height 16
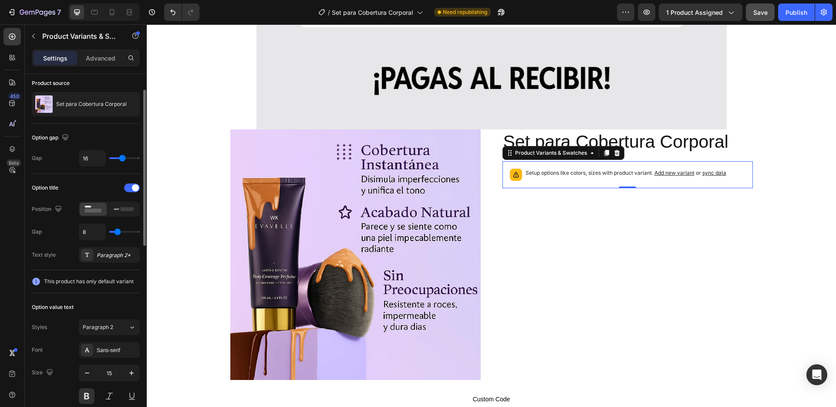
scroll to position [0, 0]
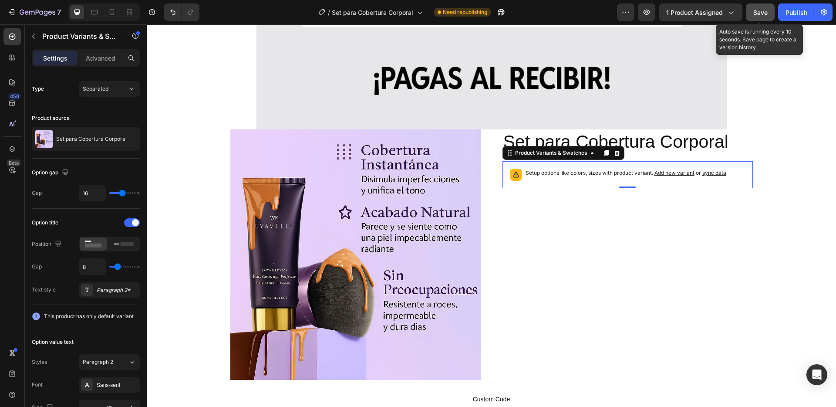
click at [755, 16] on div "Save" at bounding box center [760, 12] width 14 height 9
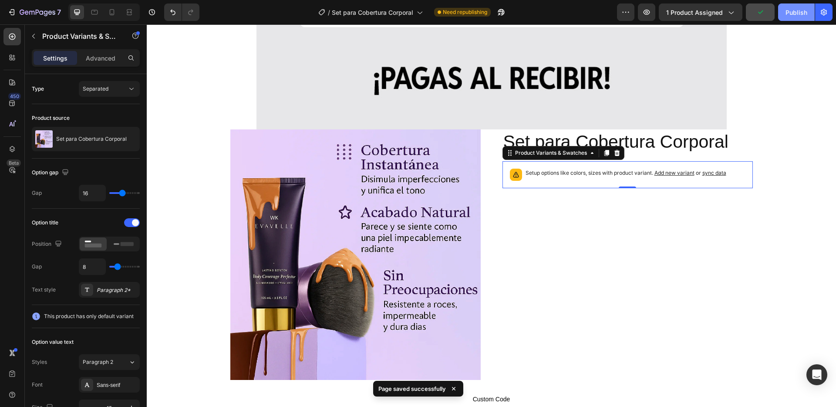
click at [786, 15] on div "Publish" at bounding box center [796, 12] width 22 height 9
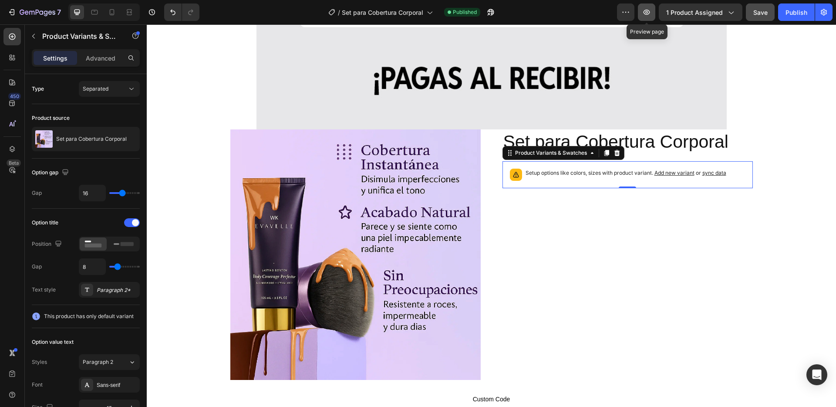
click at [648, 13] on icon "button" at bounding box center [646, 12] width 9 height 9
click at [242, 125] on div "Product Images" at bounding box center [253, 124] width 42 height 8
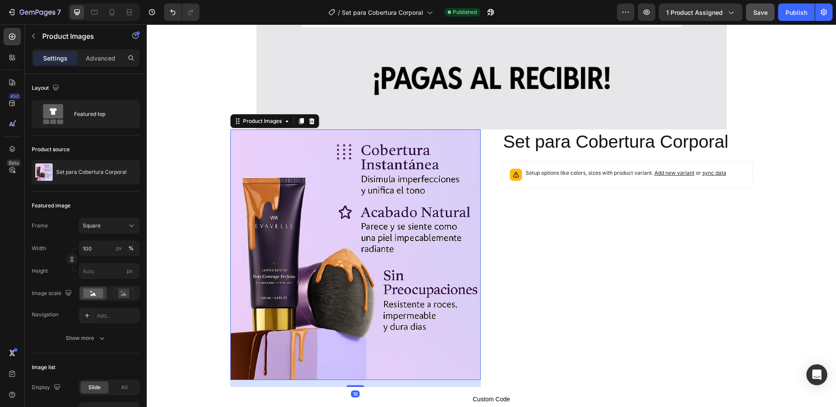
click at [309, 121] on icon at bounding box center [312, 121] width 6 height 6
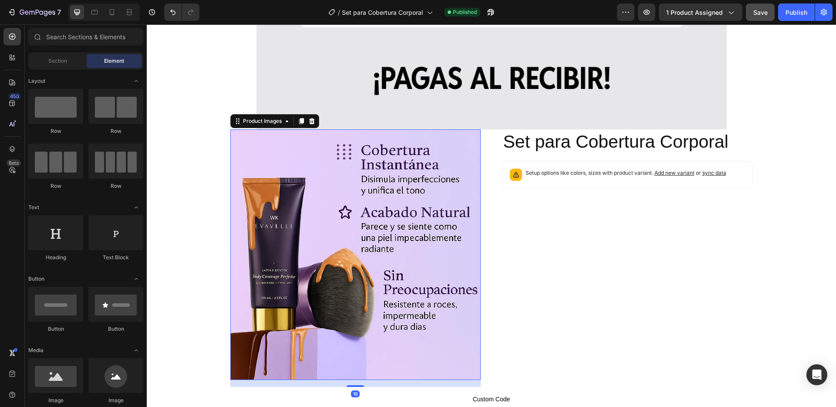
scroll to position [2799, 0]
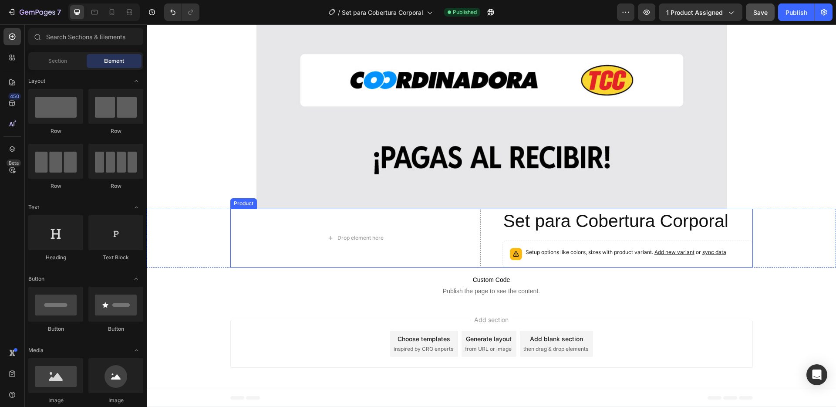
click at [241, 205] on div "Product" at bounding box center [243, 203] width 27 height 10
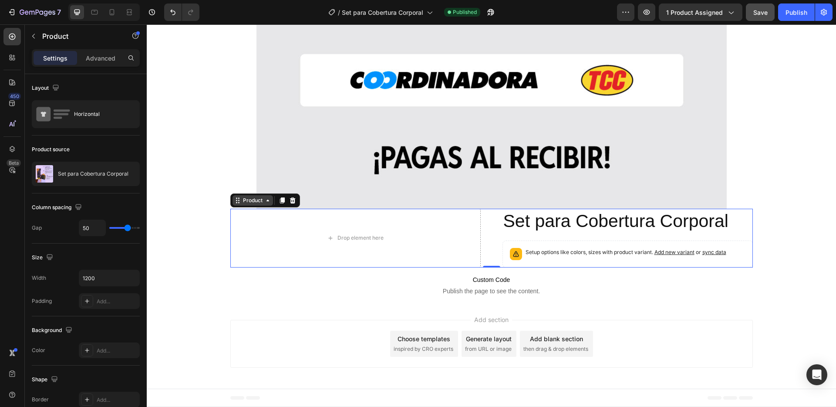
click at [256, 201] on div "Product" at bounding box center [252, 200] width 23 height 8
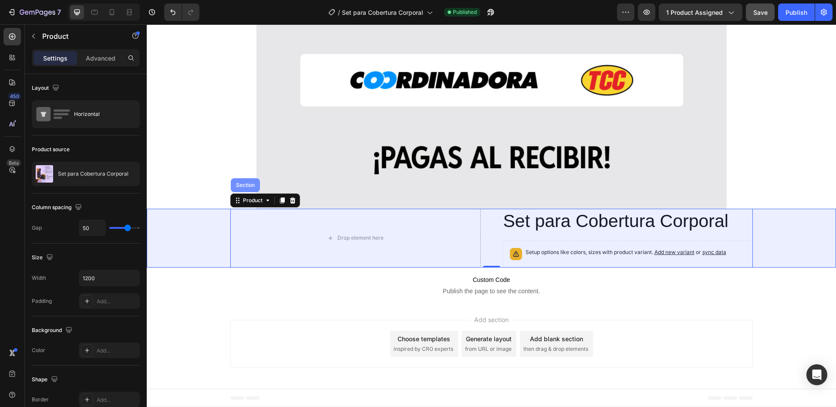
click at [247, 189] on div "Section" at bounding box center [245, 185] width 29 height 14
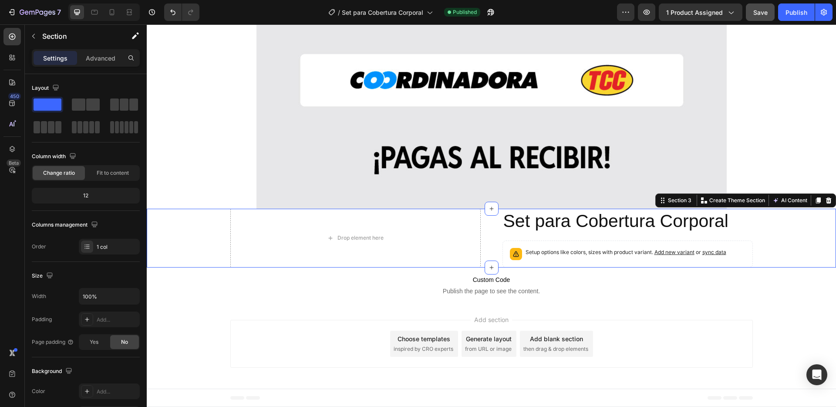
click at [823, 203] on div at bounding box center [828, 200] width 10 height 10
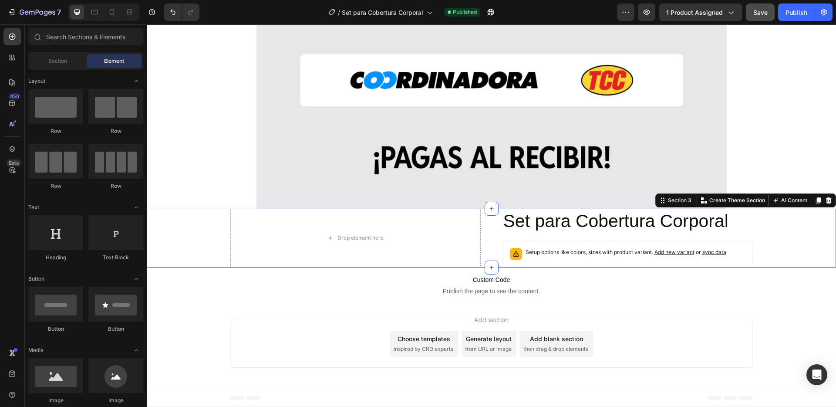
scroll to position [2740, 0]
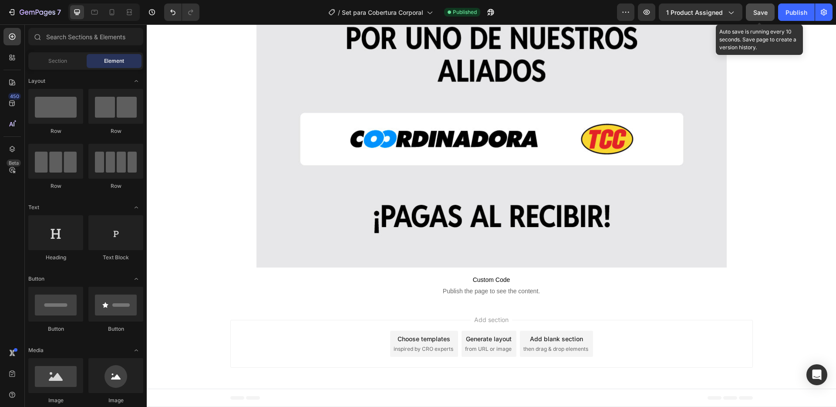
click at [762, 13] on span "Save" at bounding box center [760, 12] width 14 height 7
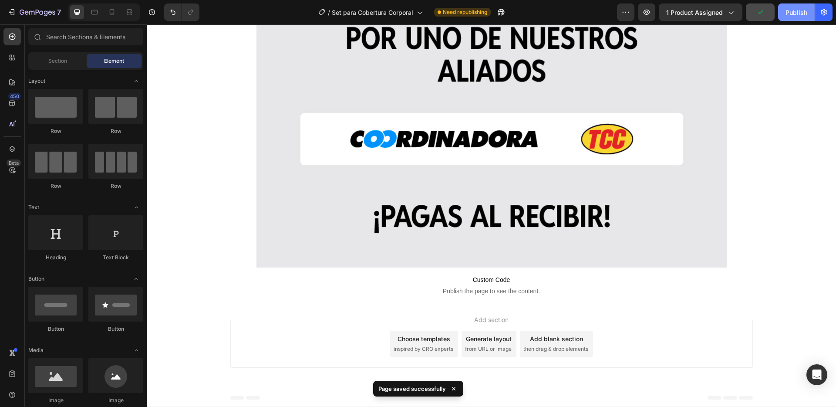
click at [798, 12] on div "Publish" at bounding box center [796, 12] width 22 height 9
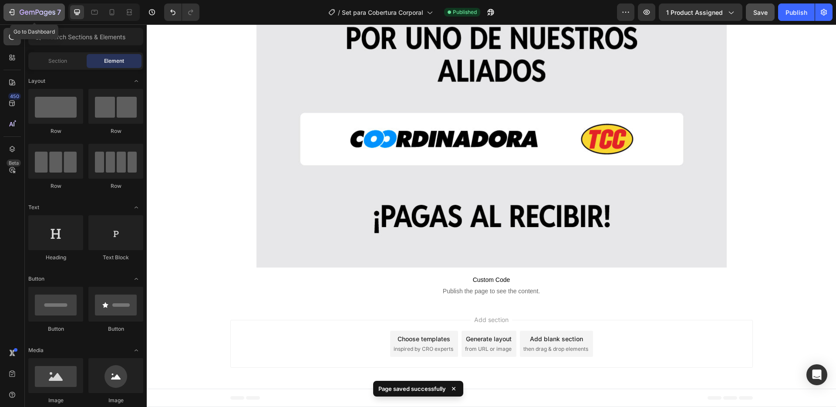
click at [28, 11] on icon "button" at bounding box center [38, 12] width 36 height 7
